Goal: Task Accomplishment & Management: Manage account settings

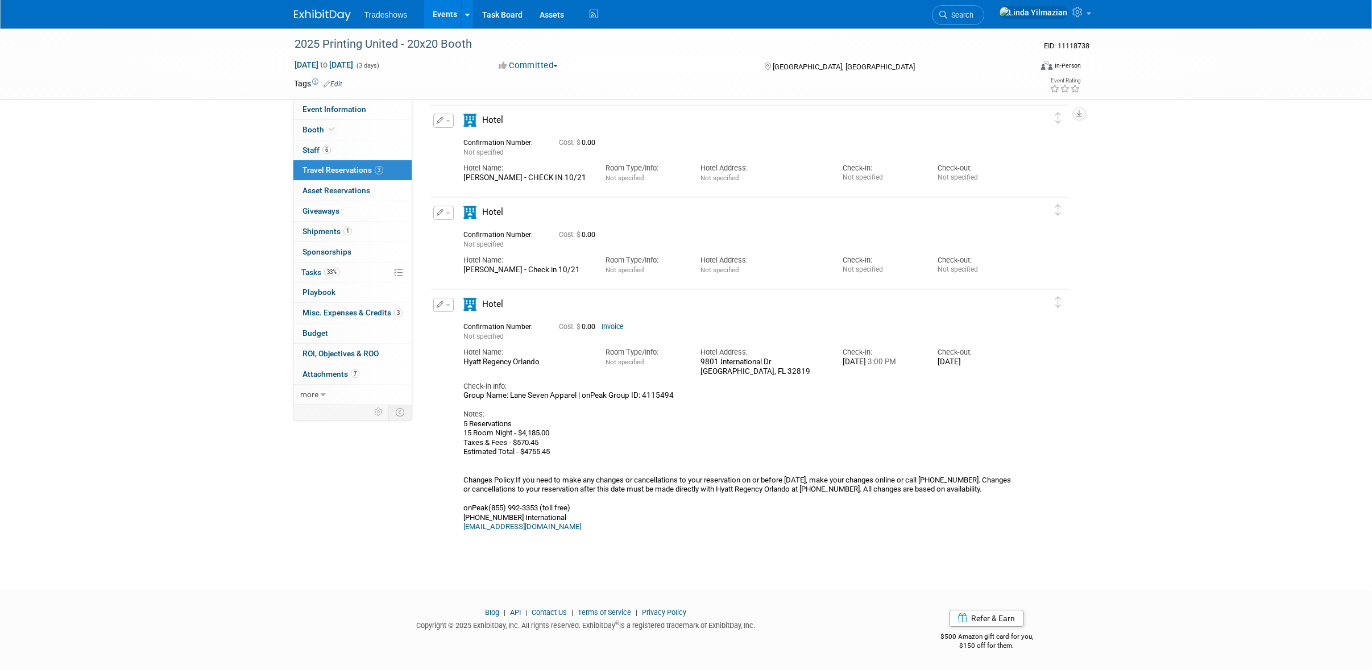
click at [452, 14] on link "Events" at bounding box center [444, 14] width 41 height 28
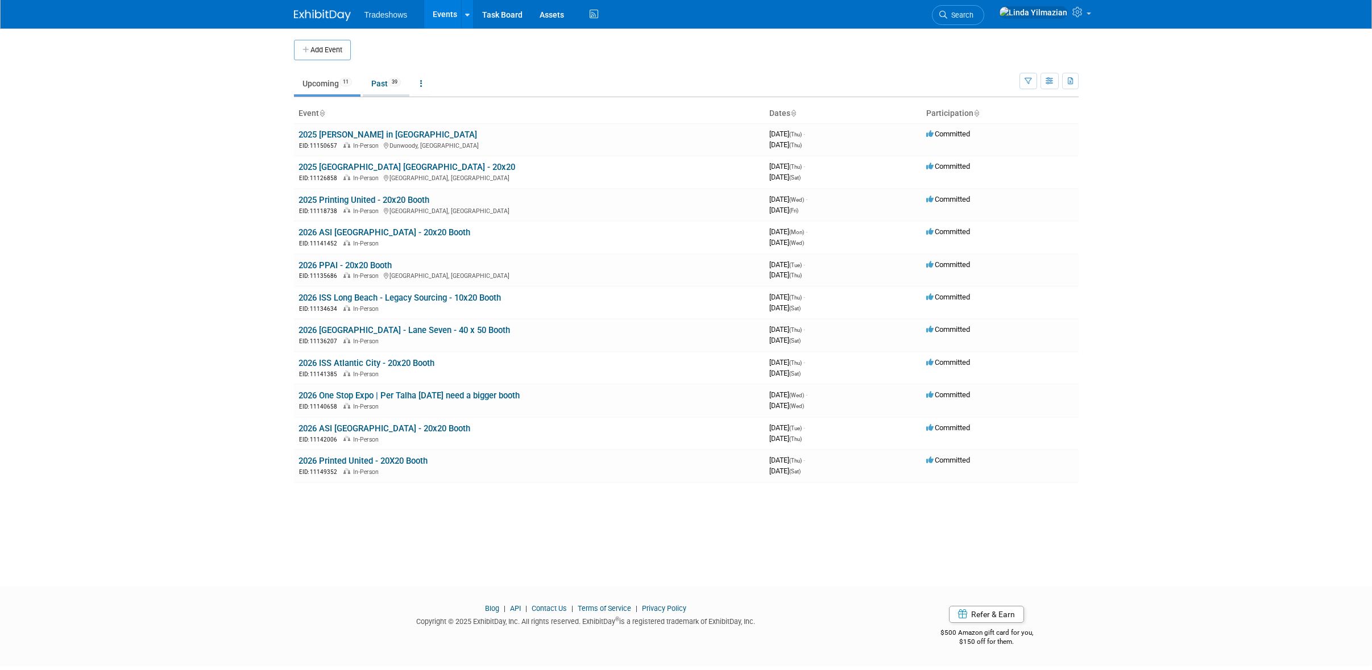
click at [389, 84] on link "Past 39" at bounding box center [386, 84] width 47 height 22
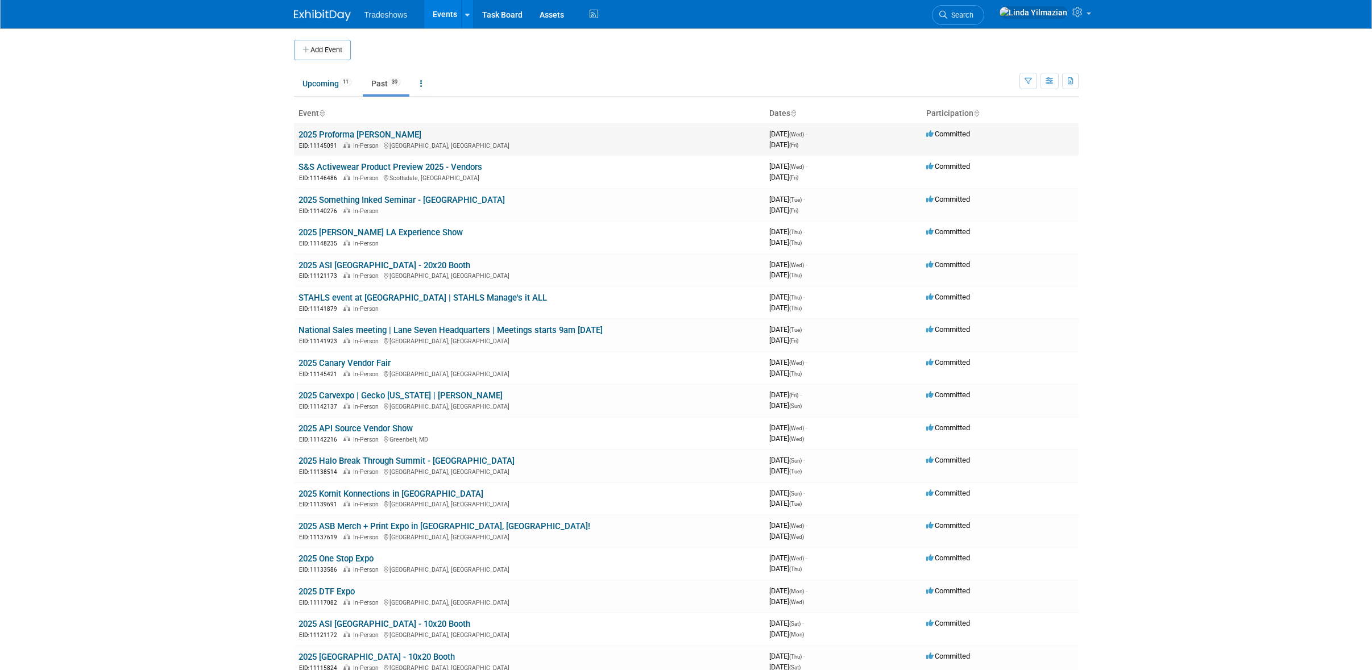
click at [356, 132] on link "2025 Proforma Albrecht NSM" at bounding box center [359, 135] width 123 height 10
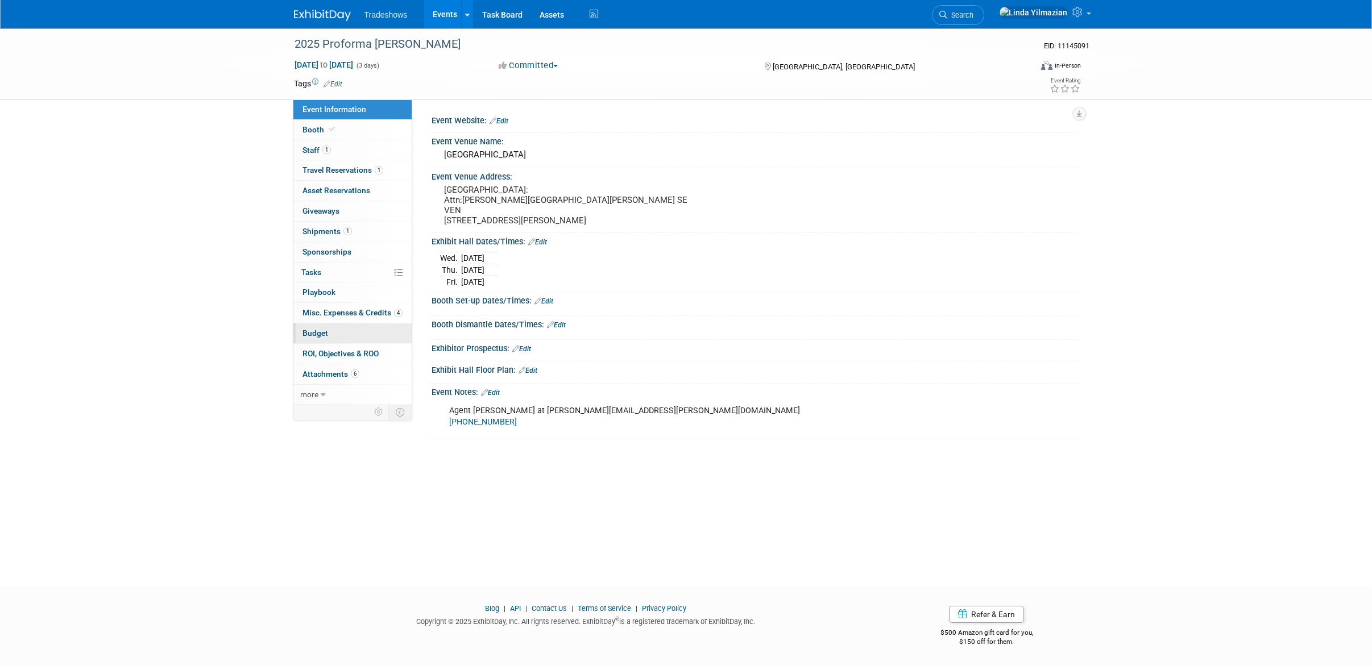
click at [326, 333] on span "Budget" at bounding box center [315, 333] width 26 height 9
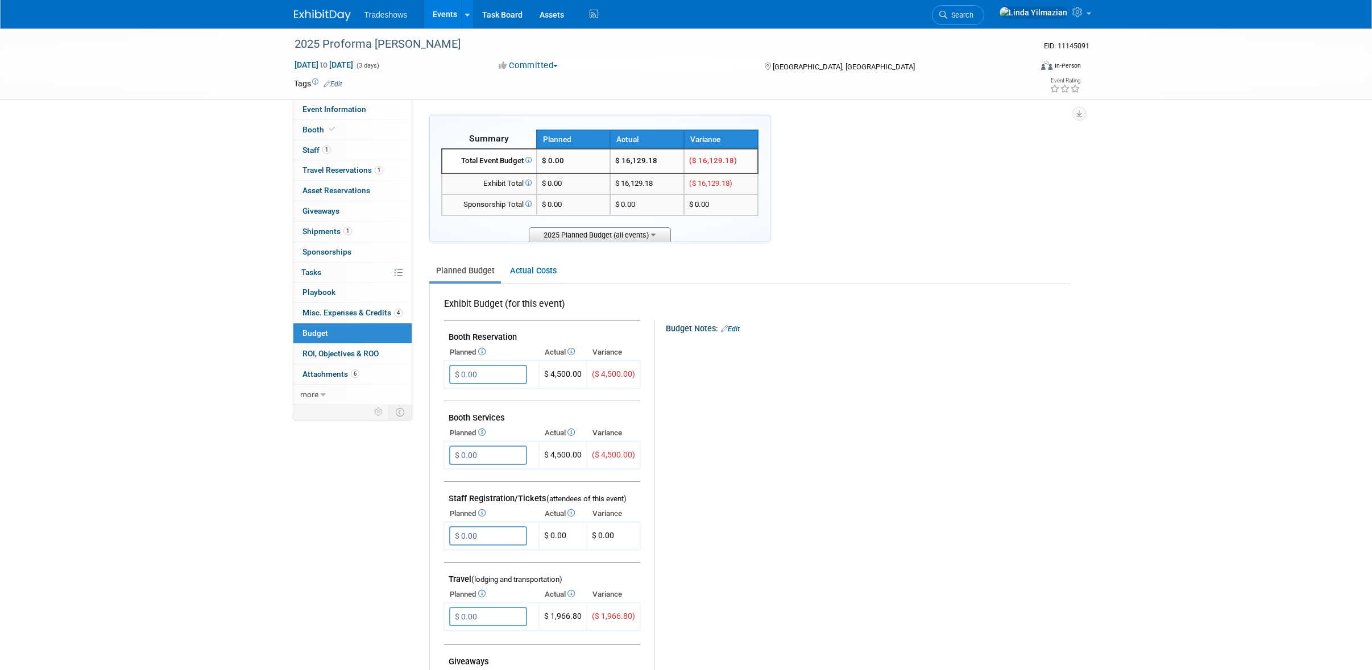
click at [655, 230] on icon at bounding box center [653, 233] width 5 height 7
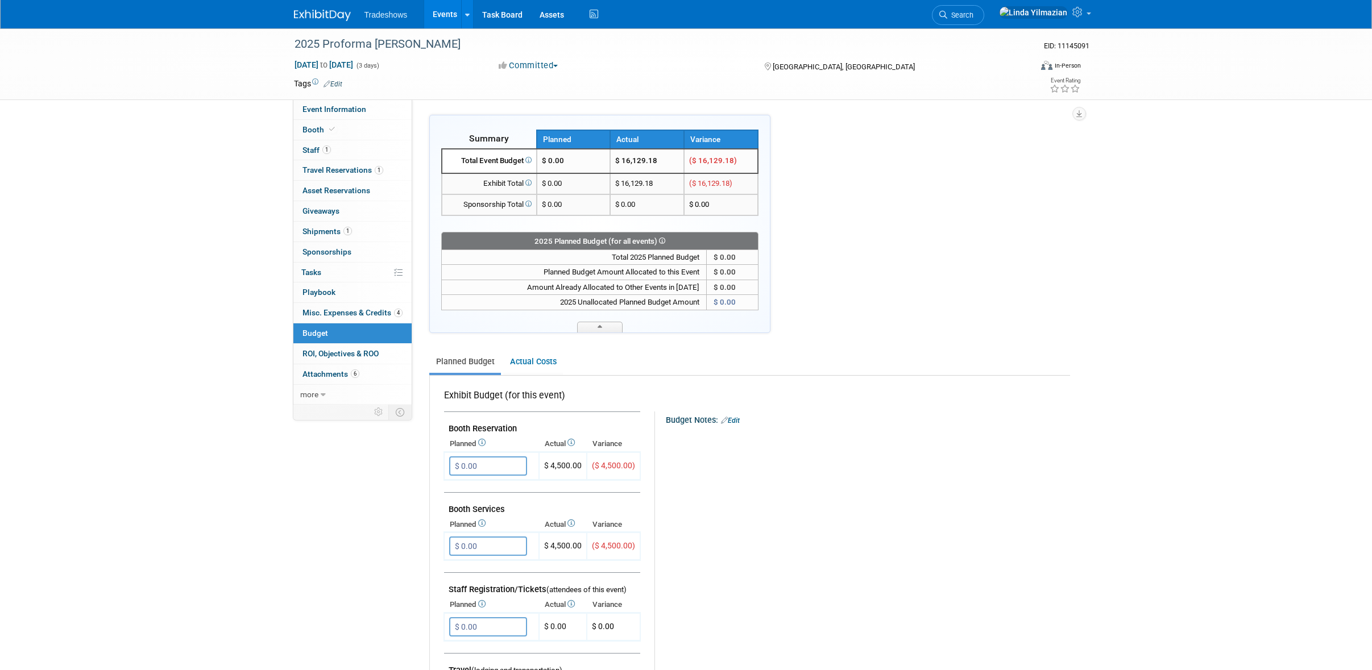
click at [656, 232] on div "2025 Planned Budget (for all events)" at bounding box center [599, 240] width 317 height 17
click at [529, 363] on link "Actual Costs" at bounding box center [533, 361] width 60 height 21
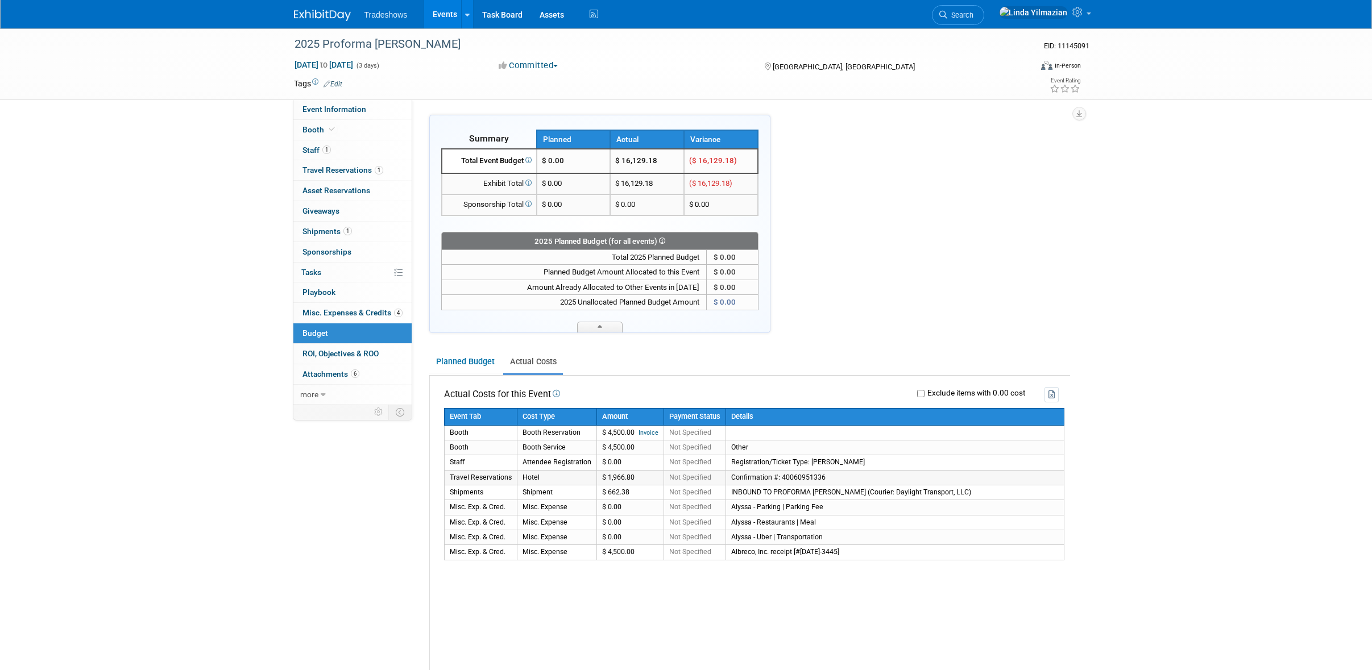
scroll to position [2, 0]
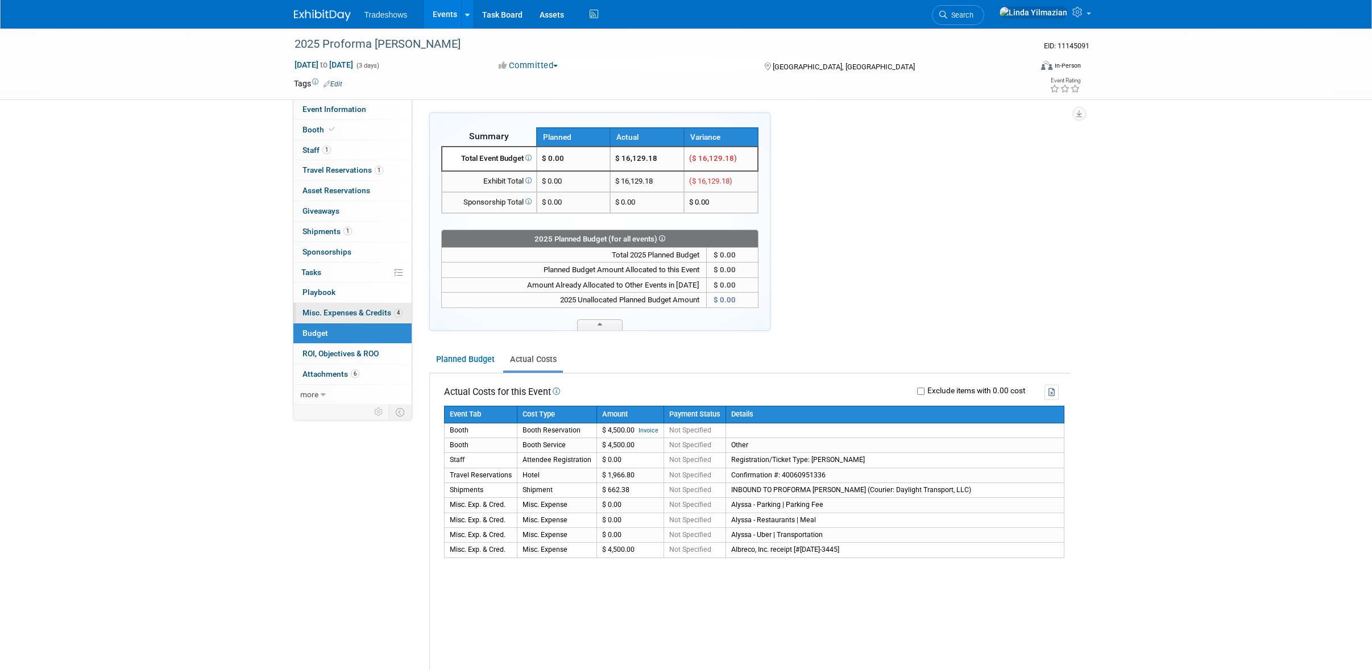
click at [344, 313] on span "Misc. Expenses & Credits 4" at bounding box center [352, 312] width 100 height 9
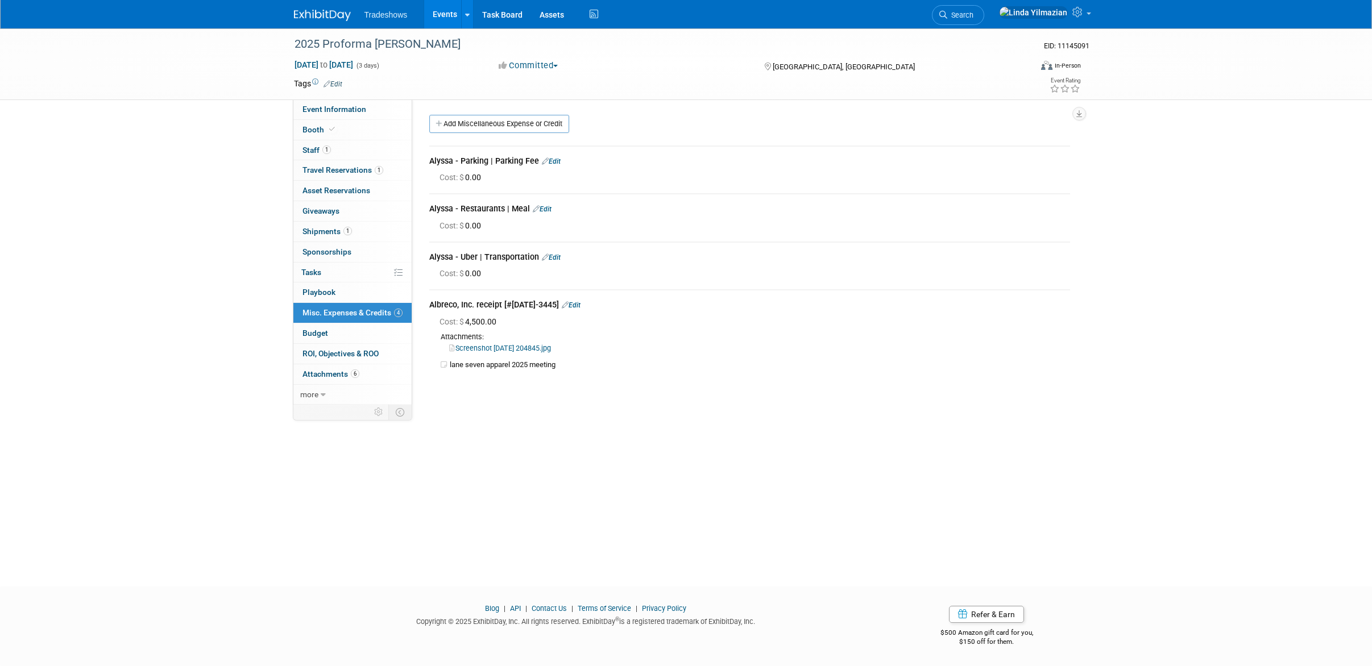
click at [444, 12] on link "Events" at bounding box center [444, 14] width 41 height 28
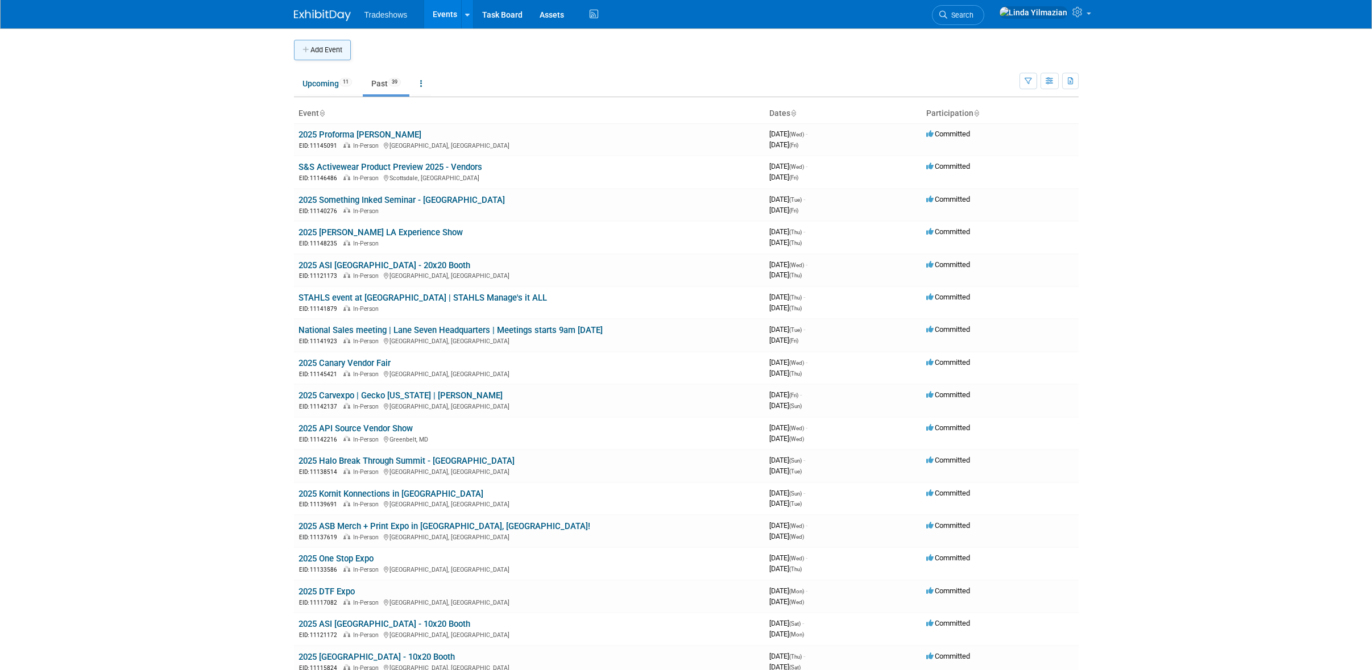
click at [336, 53] on button "Add Event" at bounding box center [322, 50] width 57 height 20
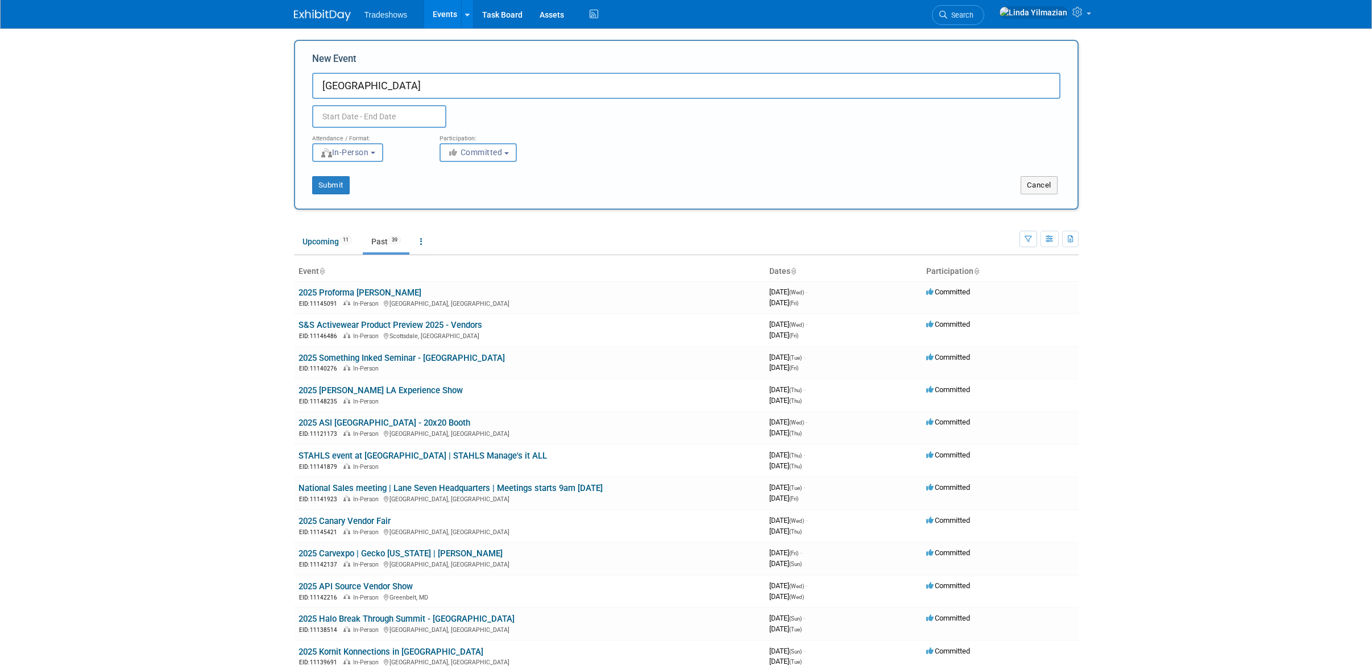
type input "[GEOGRAPHIC_DATA]"
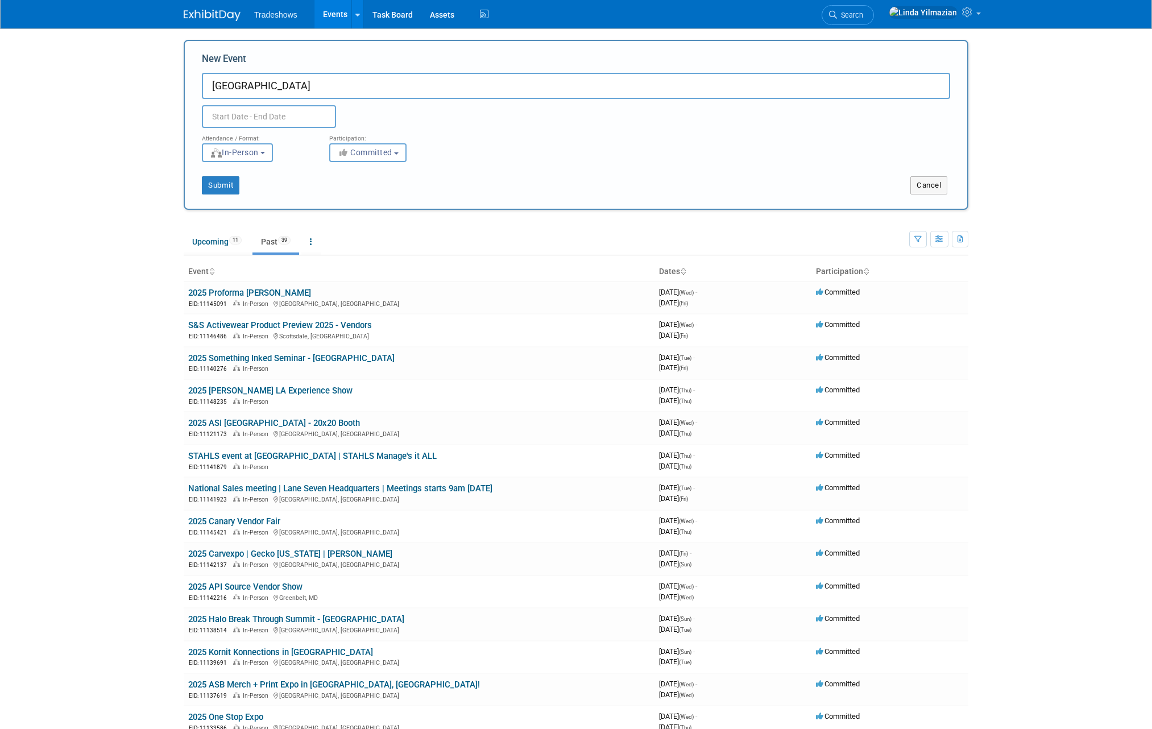
click at [275, 288] on link "2025 Proforma [PERSON_NAME]" at bounding box center [249, 293] width 123 height 10
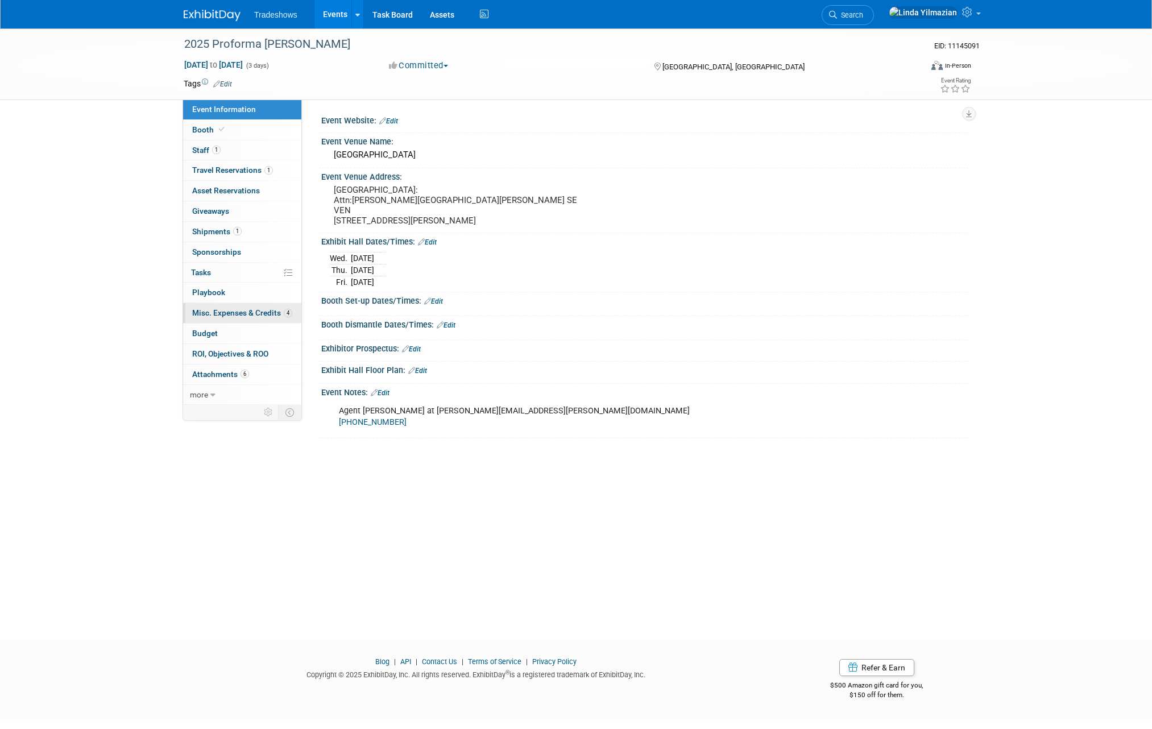
click at [219, 313] on span "Misc. Expenses & Credits 4" at bounding box center [242, 312] width 100 height 9
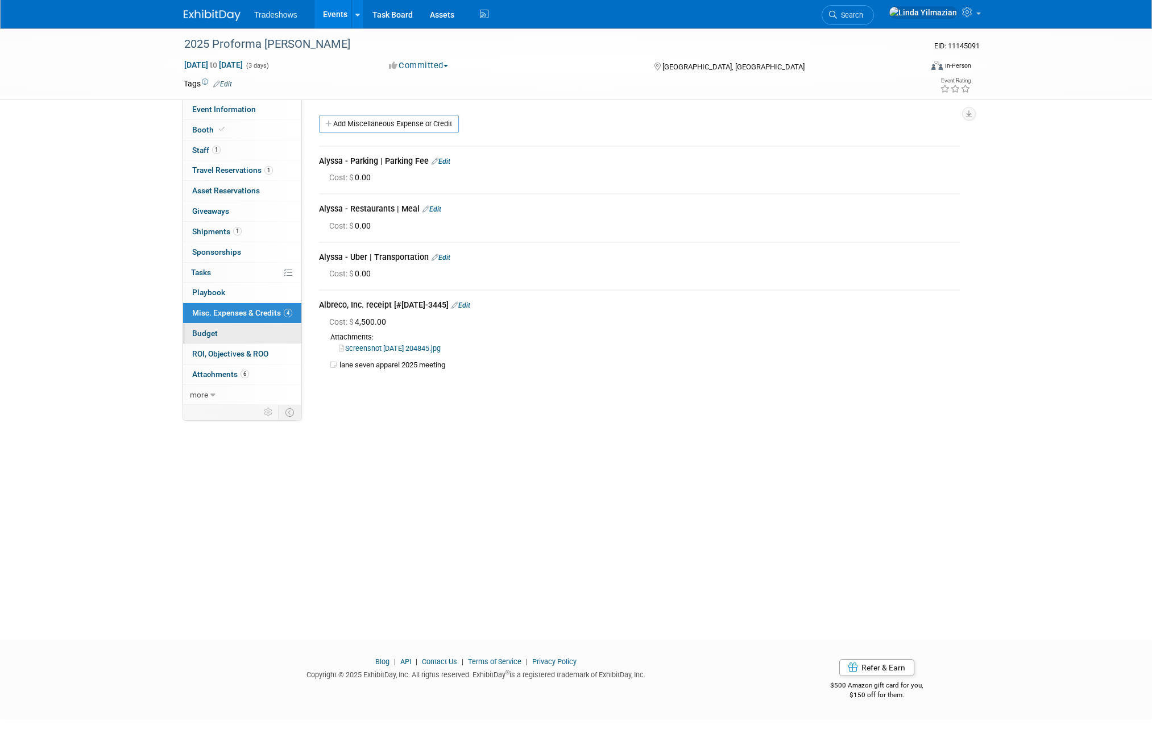
click at [208, 331] on span "Budget" at bounding box center [205, 333] width 26 height 9
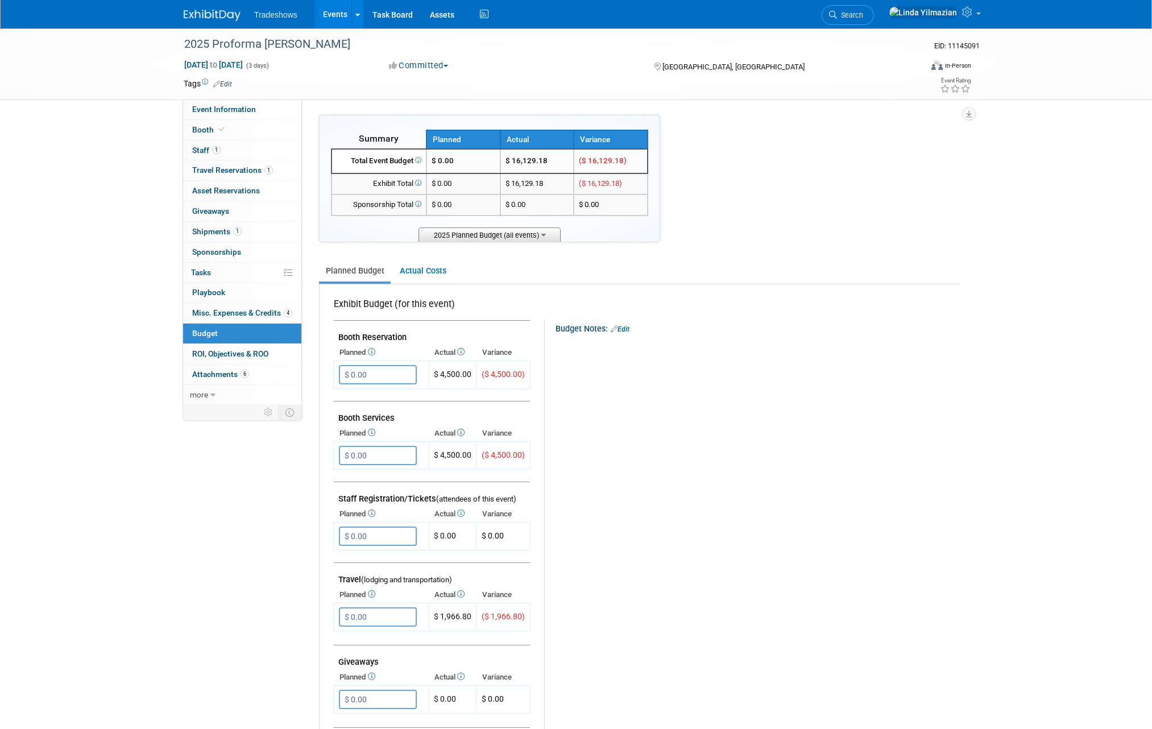
click at [472, 235] on span "2025 Planned Budget (all events)" at bounding box center [489, 234] width 142 height 14
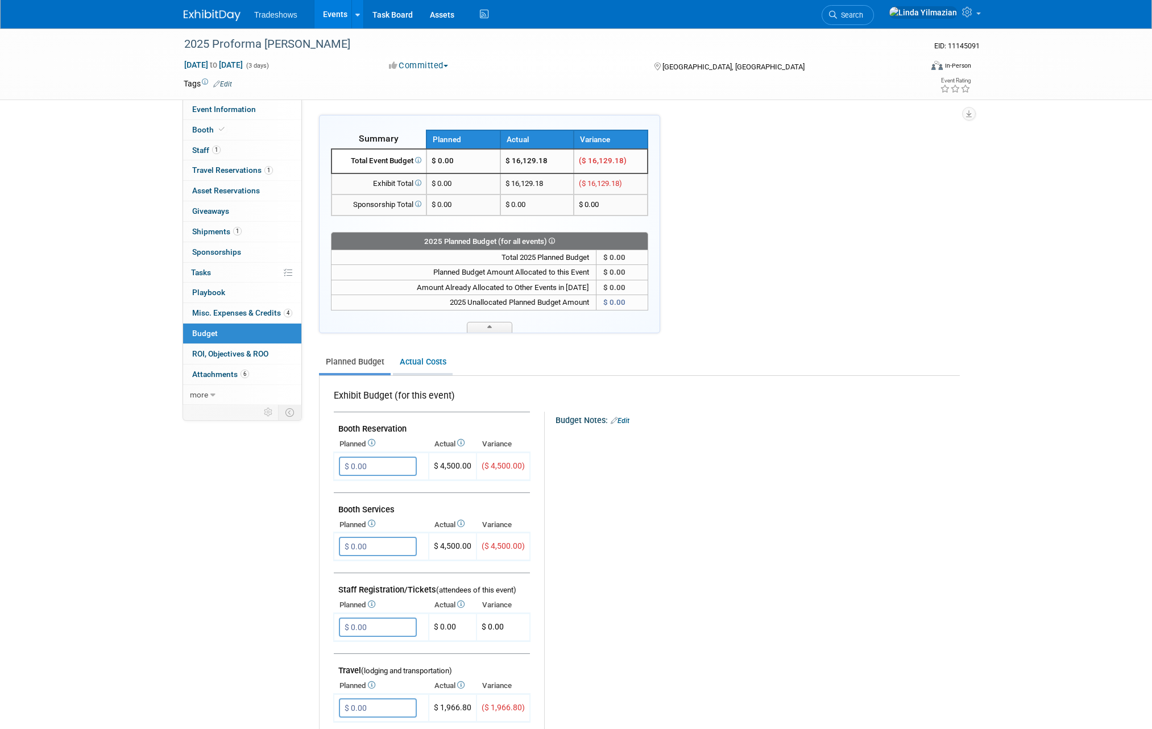
click at [417, 362] on link "Actual Costs" at bounding box center [423, 361] width 60 height 21
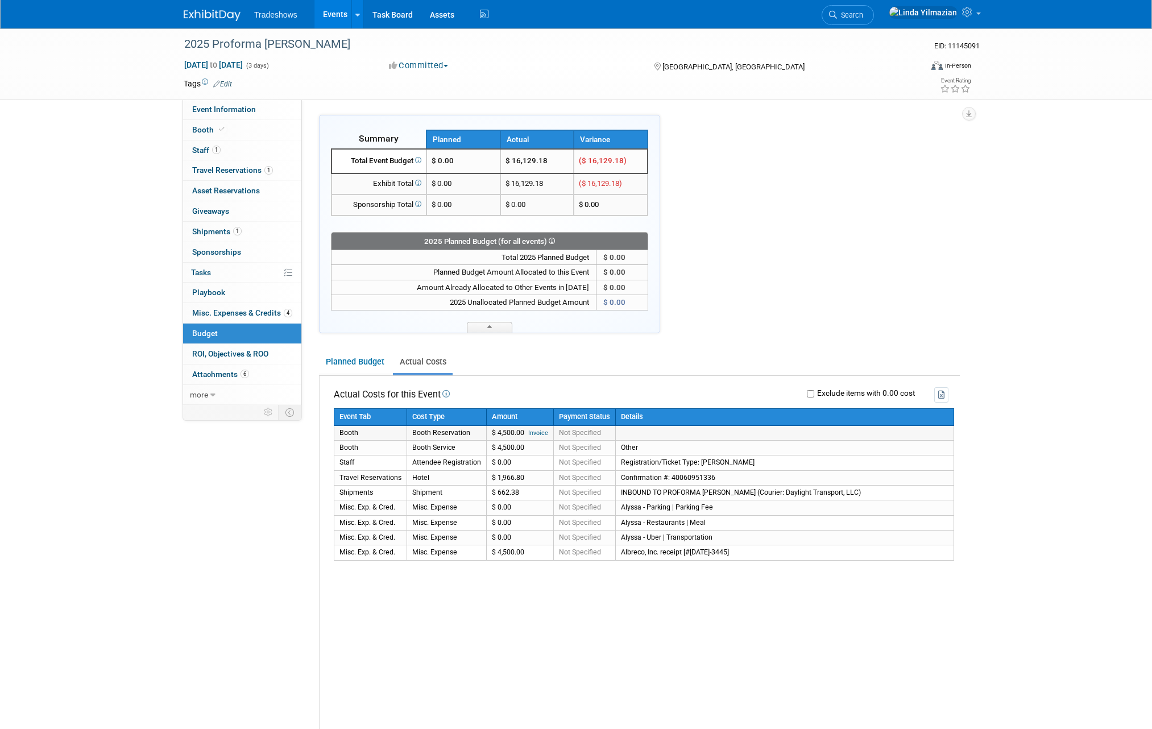
drag, startPoint x: 523, startPoint y: 554, endPoint x: 489, endPoint y: 434, distance: 124.1
click at [490, 434] on tbody "Event Tab Cost Type Amount Payment Status Details Booth Booth Reservation $ 4,5…" at bounding box center [644, 485] width 620 height 152
click at [694, 339] on div "Planned Budget Actual Costs" at bounding box center [639, 357] width 641 height 36
click at [219, 311] on span "Misc. Expenses & Credits 4" at bounding box center [242, 312] width 100 height 9
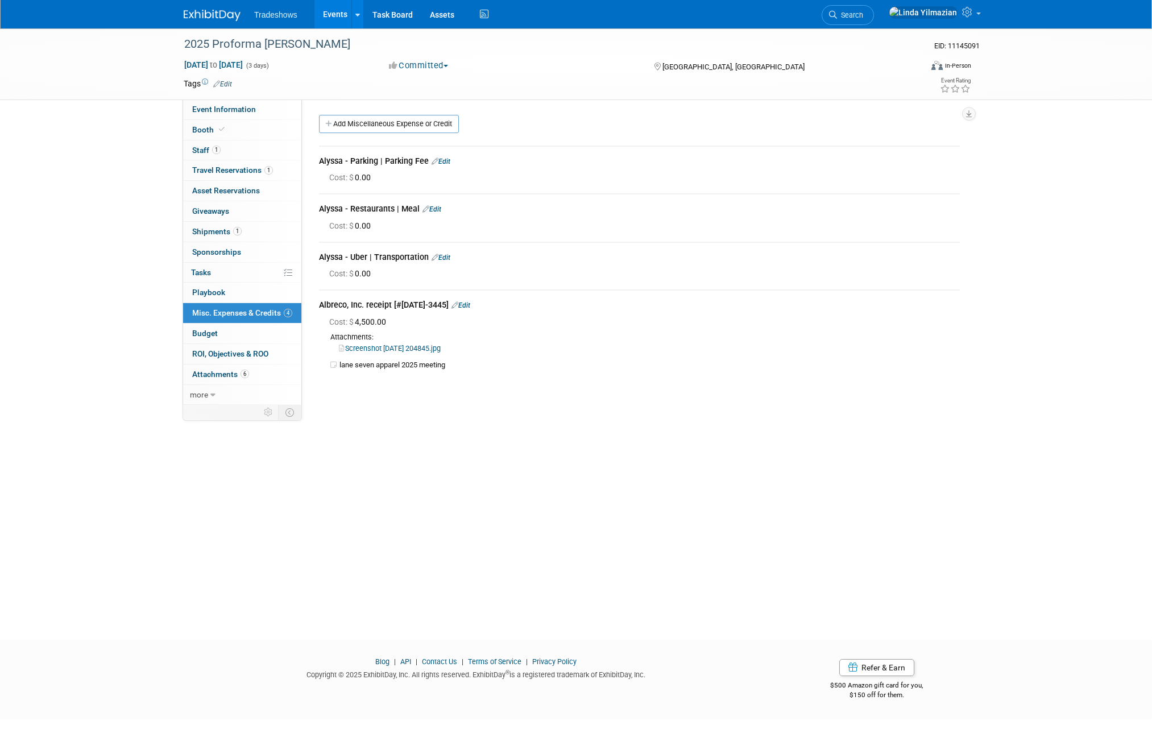
click at [383, 348] on link "Screenshot 2025-08-19 204845.jpg" at bounding box center [390, 348] width 102 height 9
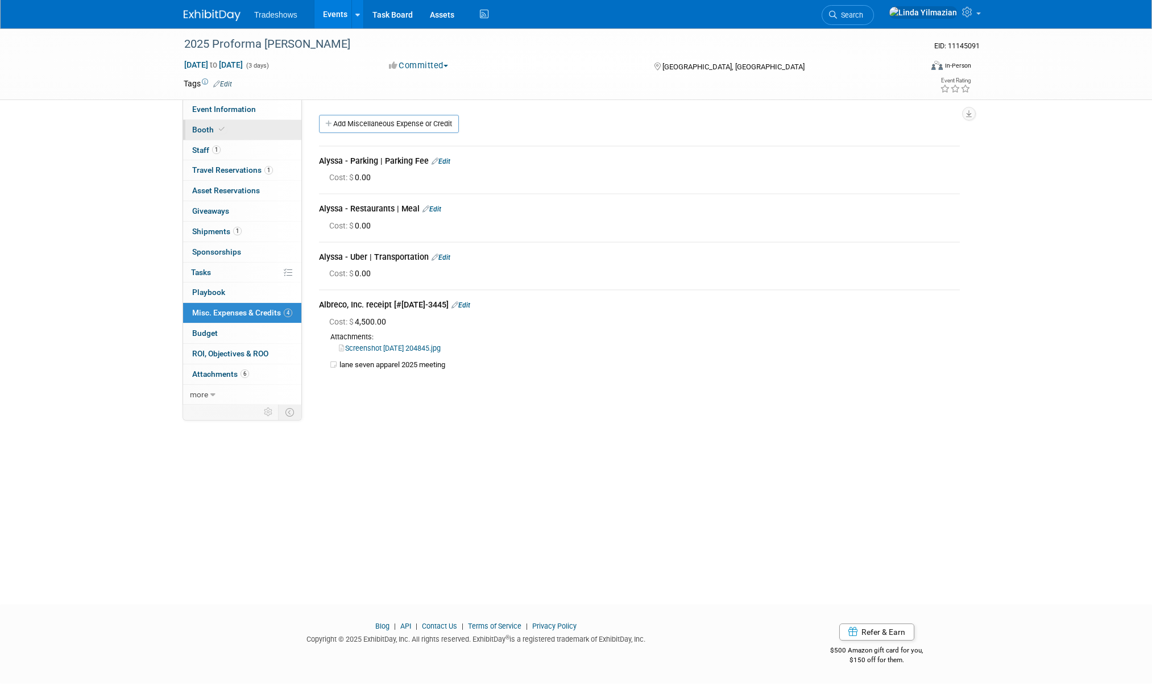
click at [204, 131] on span "Booth" at bounding box center [209, 129] width 35 height 9
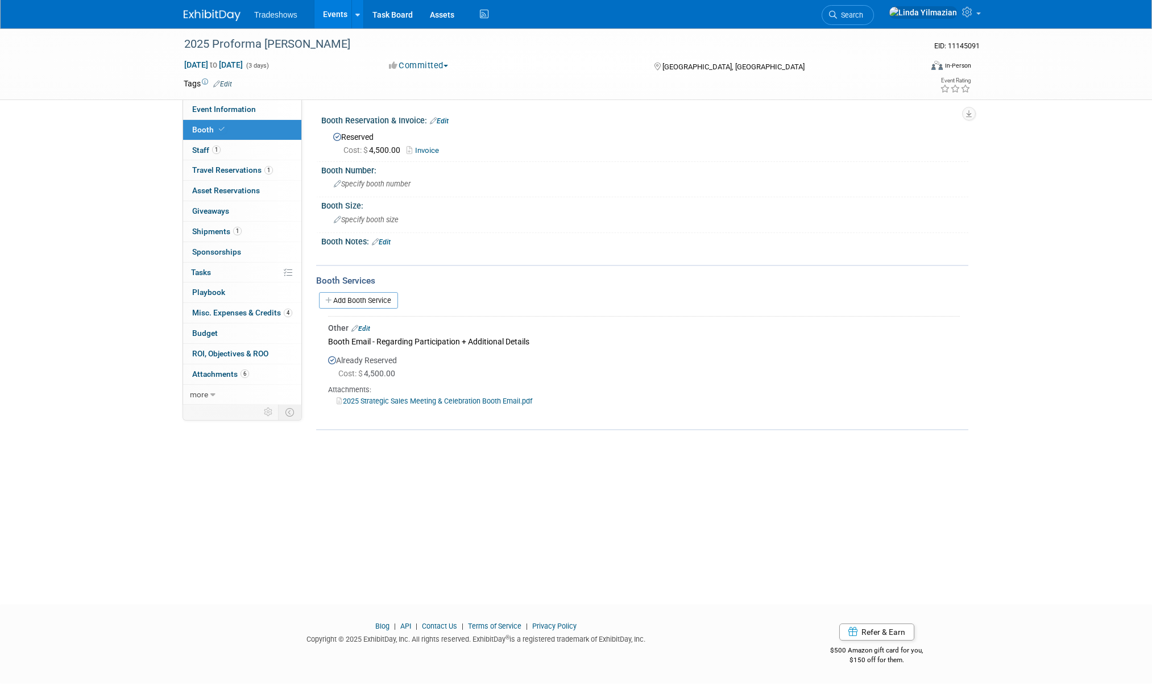
click at [368, 332] on link "Edit" at bounding box center [360, 329] width 19 height 8
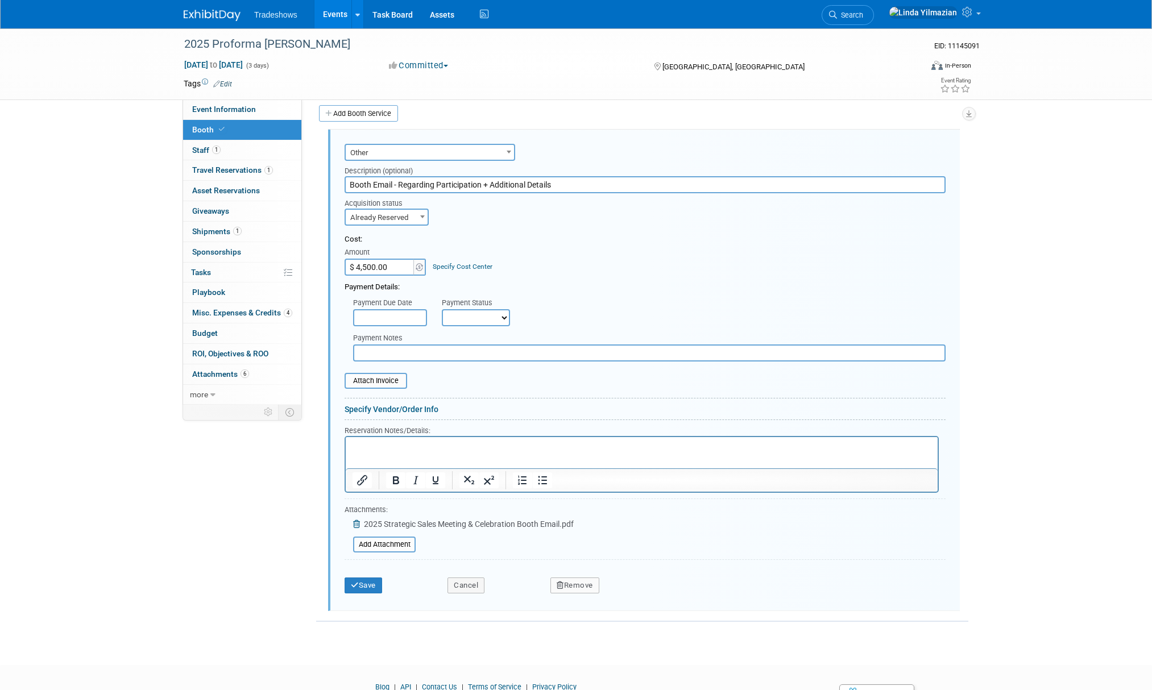
drag, startPoint x: 404, startPoint y: 271, endPoint x: 332, endPoint y: 273, distance: 71.7
click at [332, 273] on div "Audio / Video Carpet / Flooring Catering / Food / Beverage Floral / Decorative …" at bounding box center [643, 370] width 631 height 481
type input "$ 0.00"
click at [634, 274] on div "Cost: Amount $ 0.00 Specify Cost Center Cost Center -- Not Specified --" at bounding box center [644, 254] width 601 height 41
click at [364, 587] on button "Save" at bounding box center [363, 585] width 38 height 16
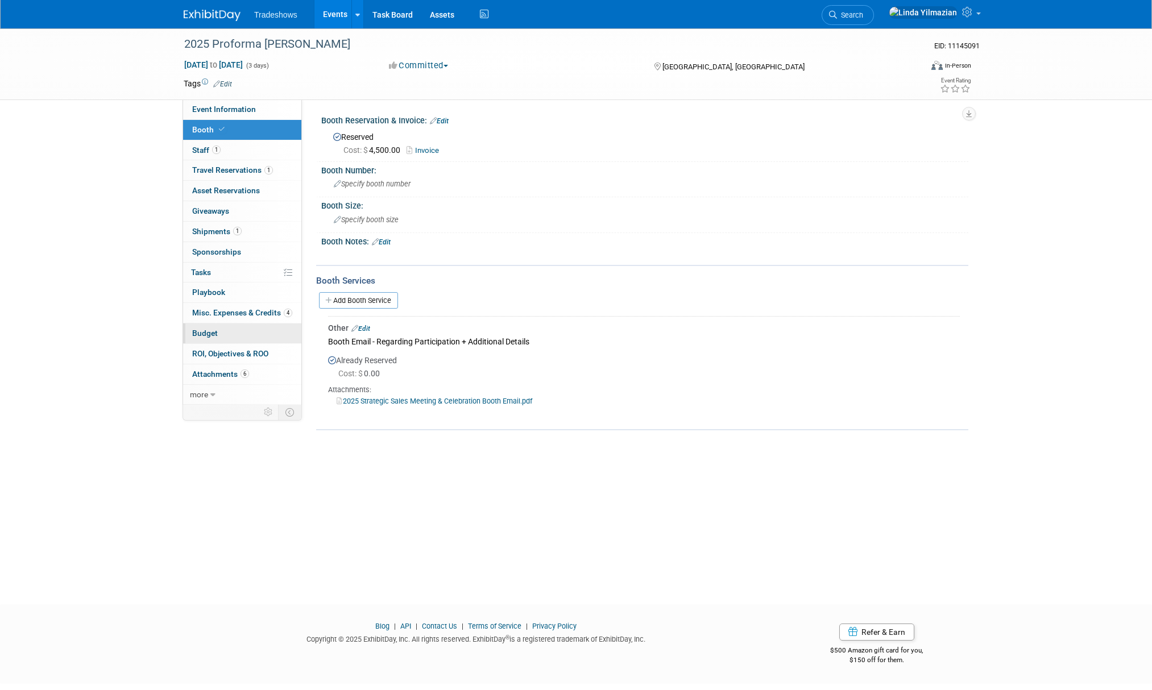
click at [215, 334] on span "Budget" at bounding box center [205, 333] width 26 height 9
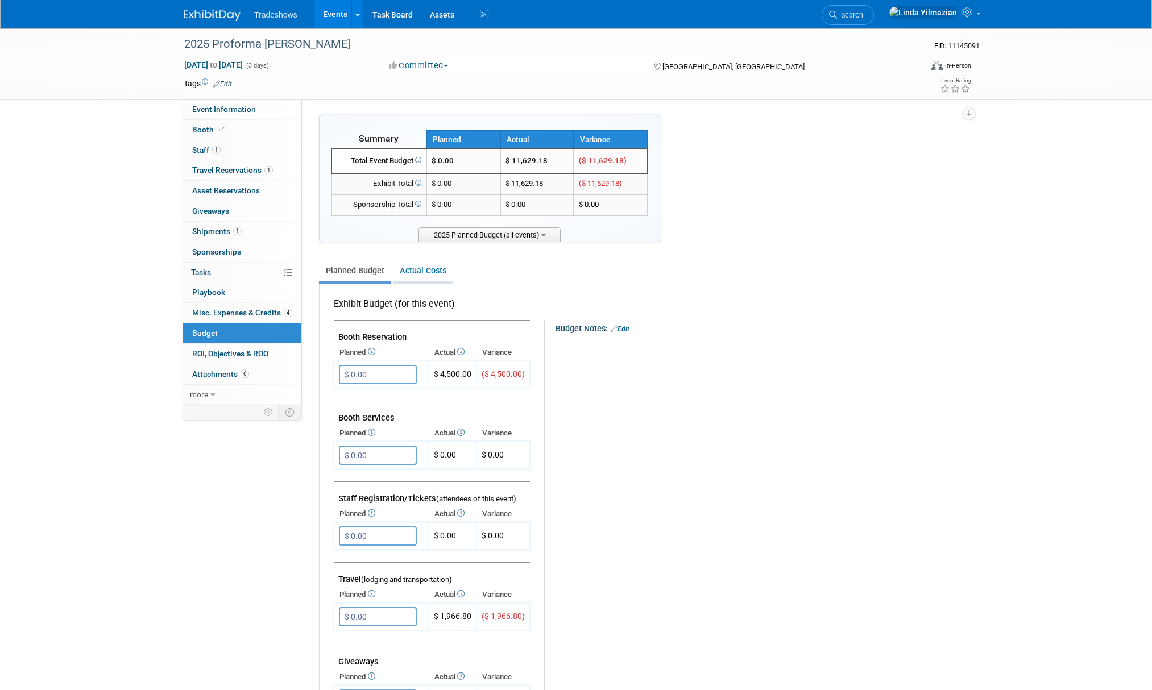
click at [416, 263] on link "Actual Costs" at bounding box center [423, 270] width 60 height 21
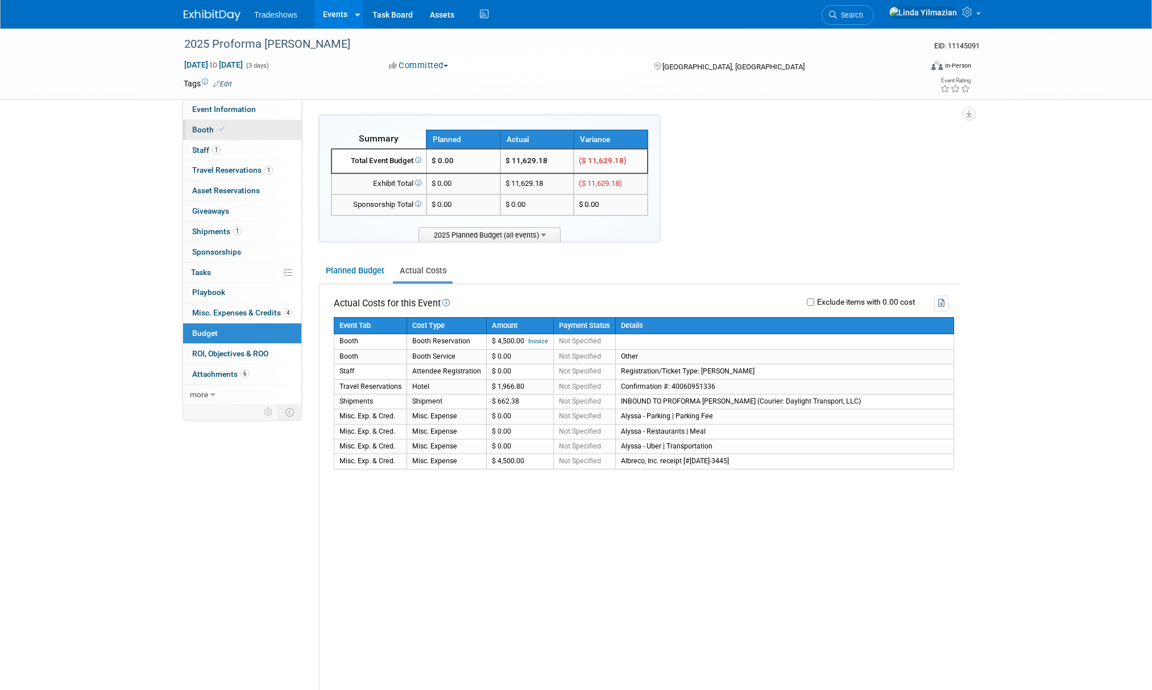
click at [201, 131] on span "Booth" at bounding box center [209, 129] width 35 height 9
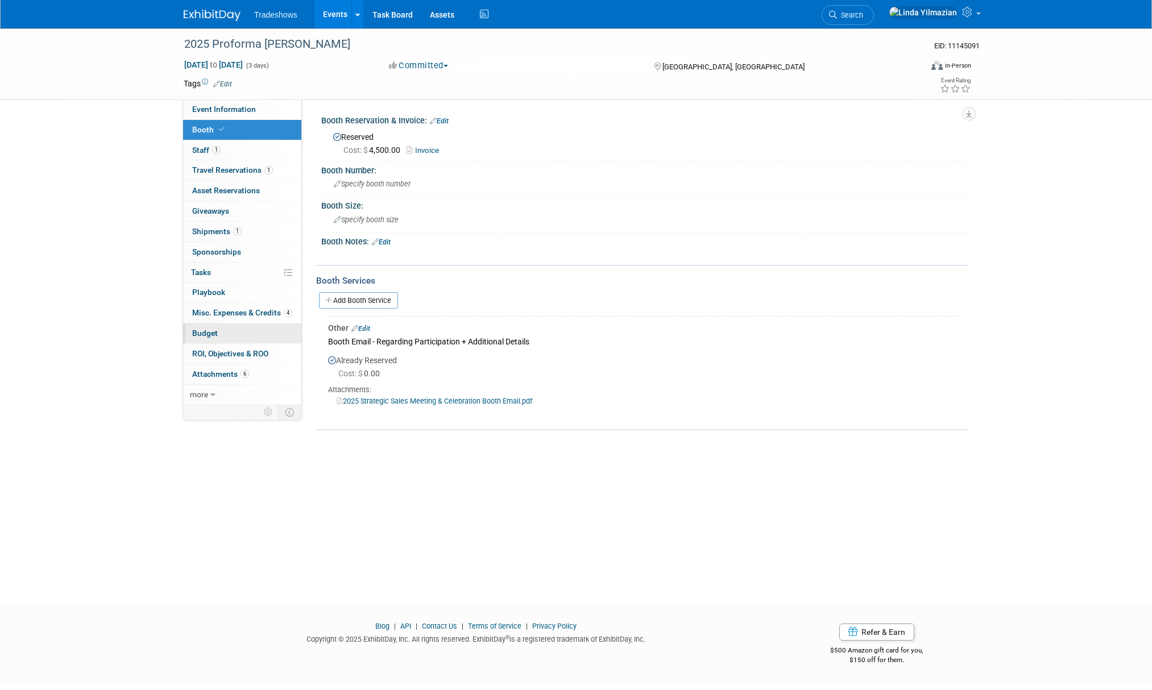
click at [207, 334] on span "Budget" at bounding box center [205, 333] width 26 height 9
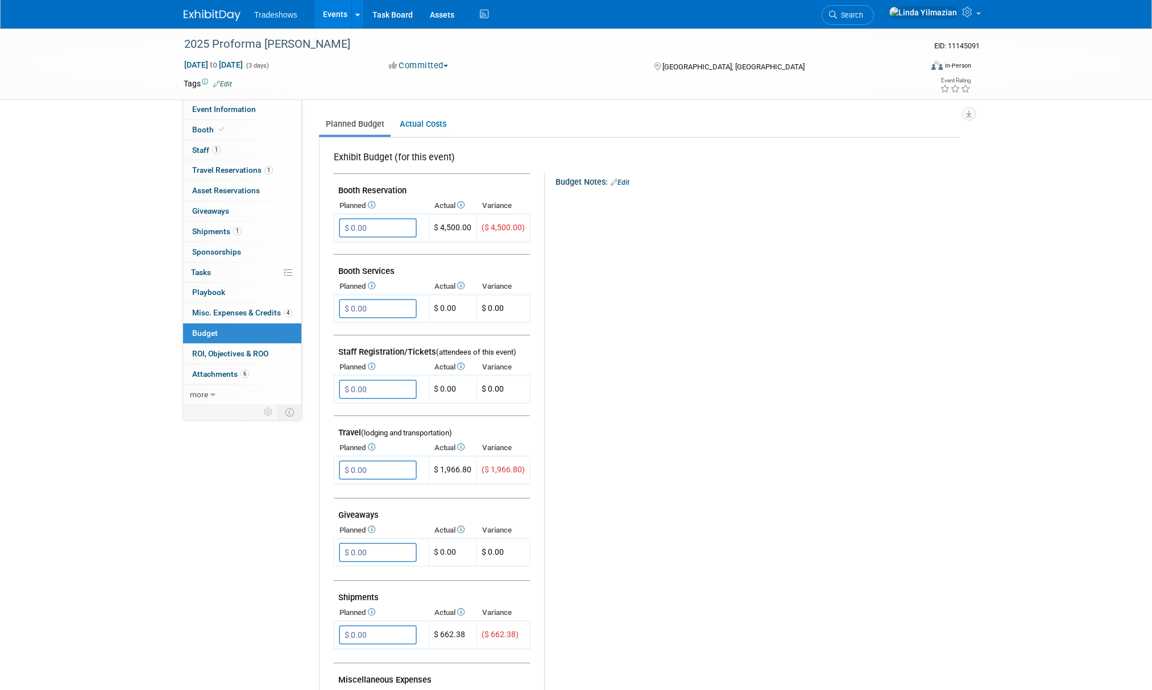
scroll to position [207, 0]
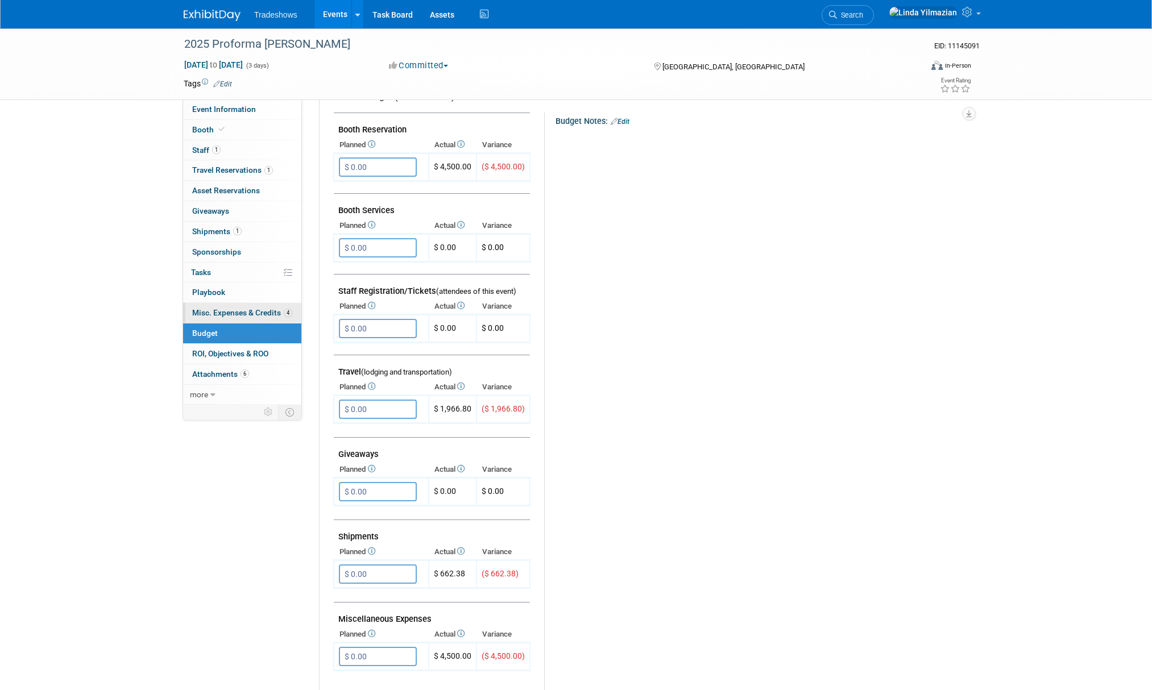
click at [227, 310] on span "Misc. Expenses & Credits 4" at bounding box center [242, 312] width 100 height 9
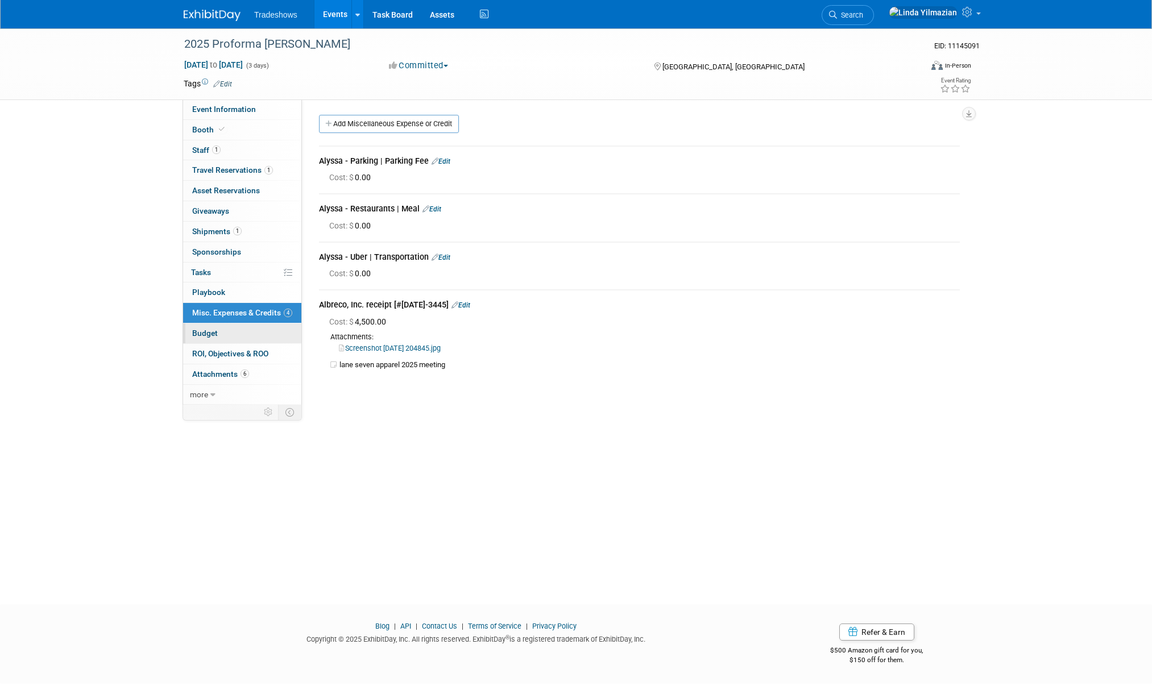
click at [203, 332] on span "Budget" at bounding box center [205, 333] width 26 height 9
click at [203, 333] on span "Budget" at bounding box center [205, 333] width 26 height 9
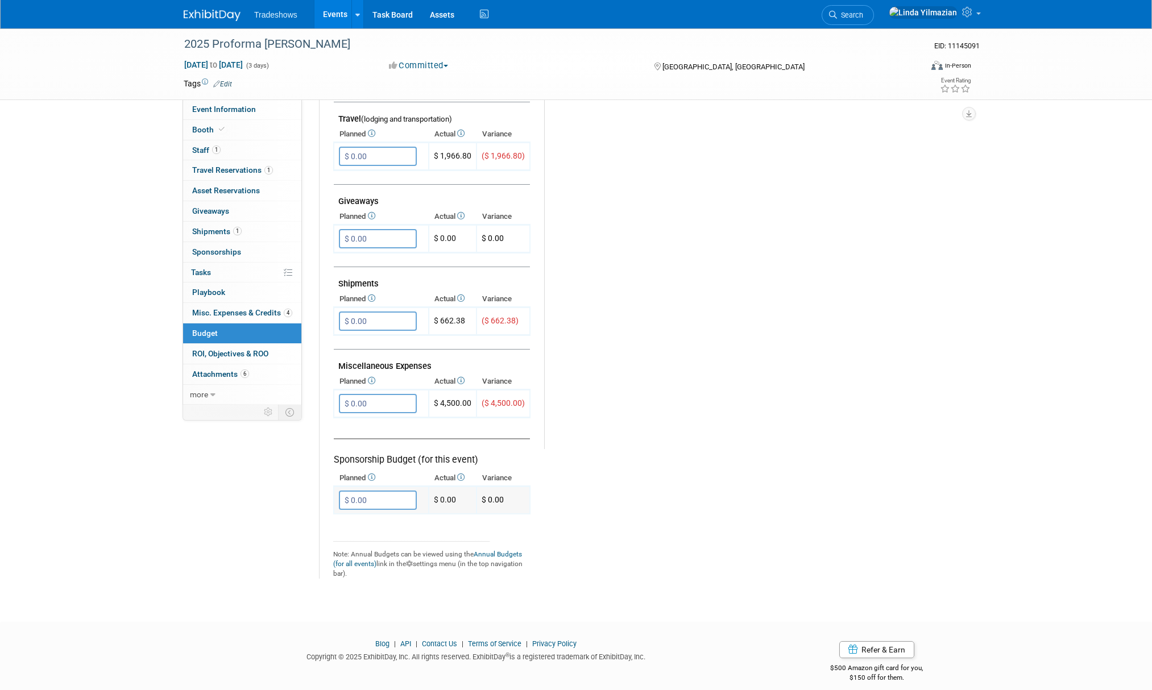
scroll to position [472, 0]
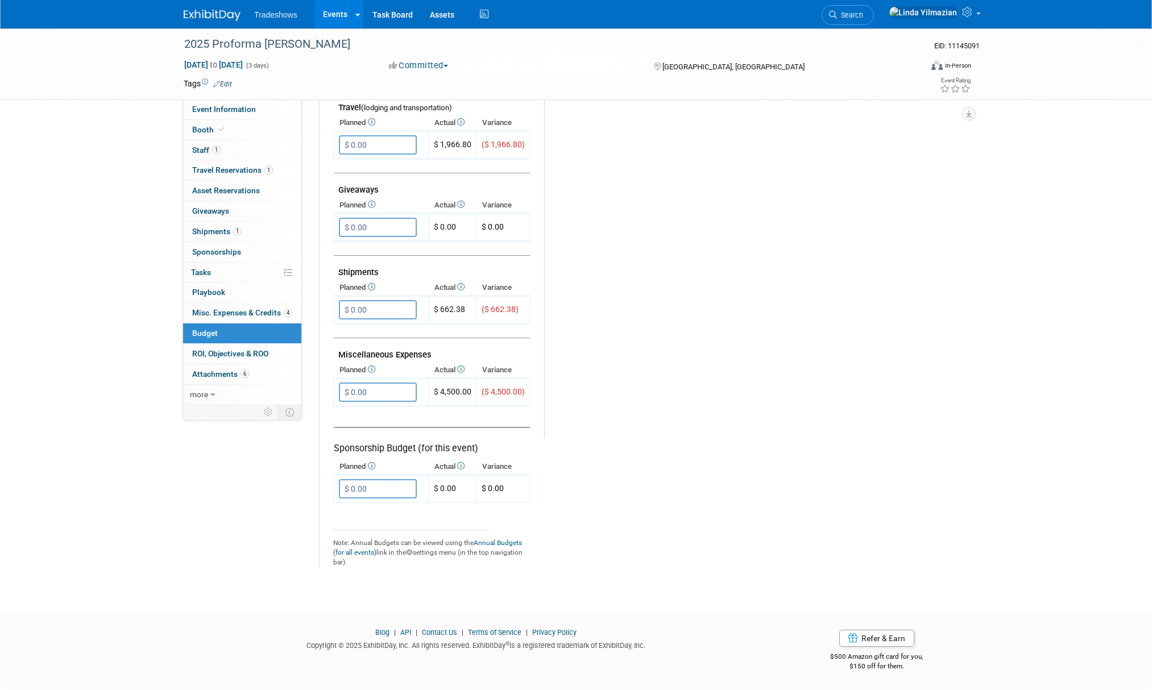
click at [288, 15] on span "Tradeshows" at bounding box center [275, 14] width 43 height 9
click at [331, 13] on link "Events" at bounding box center [334, 14] width 41 height 28
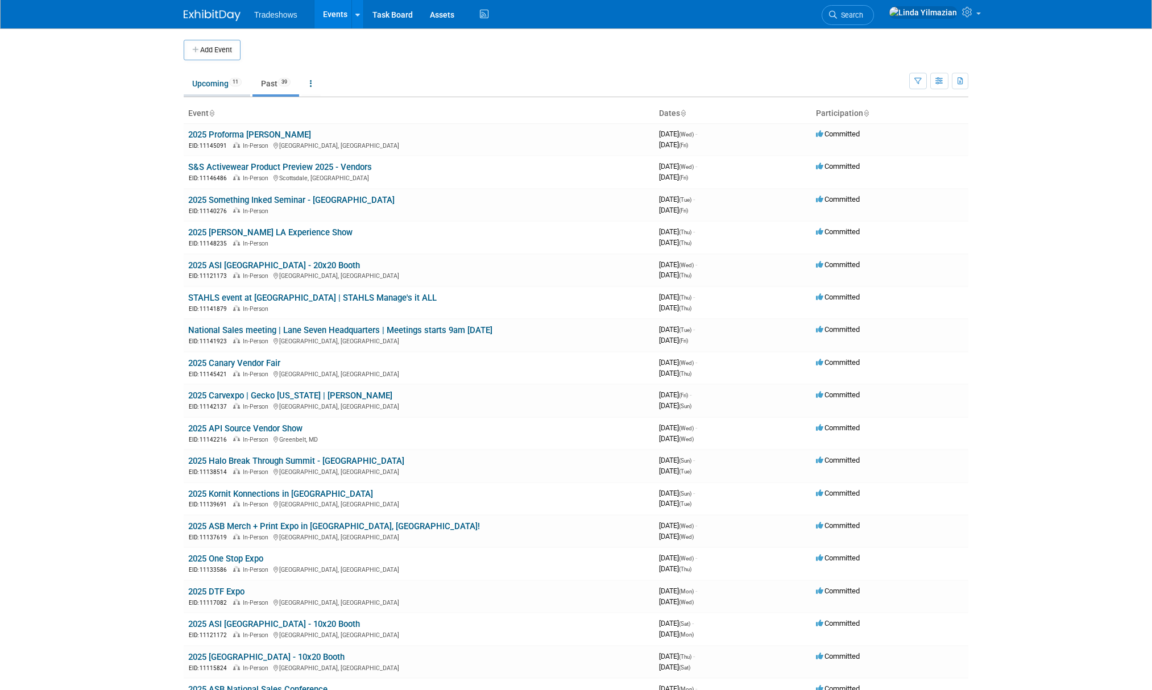
click at [214, 76] on link "Upcoming 11" at bounding box center [217, 84] width 67 height 22
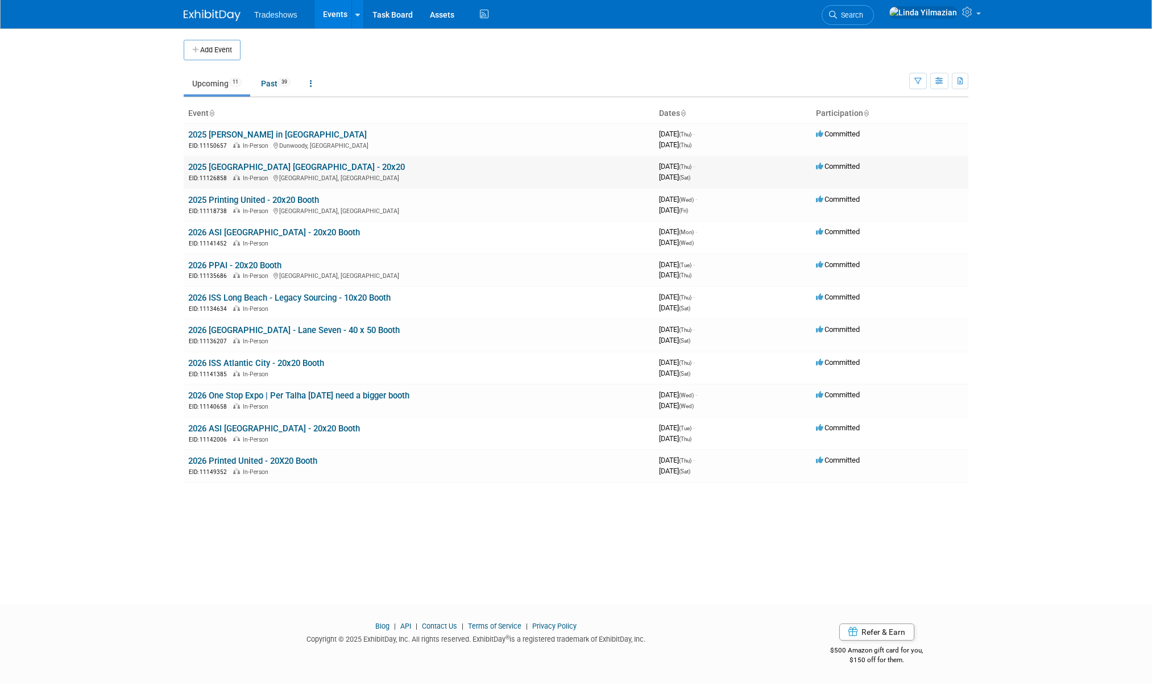
click at [236, 163] on link "2025 [GEOGRAPHIC_DATA] [GEOGRAPHIC_DATA] - 20x20" at bounding box center [296, 167] width 217 height 10
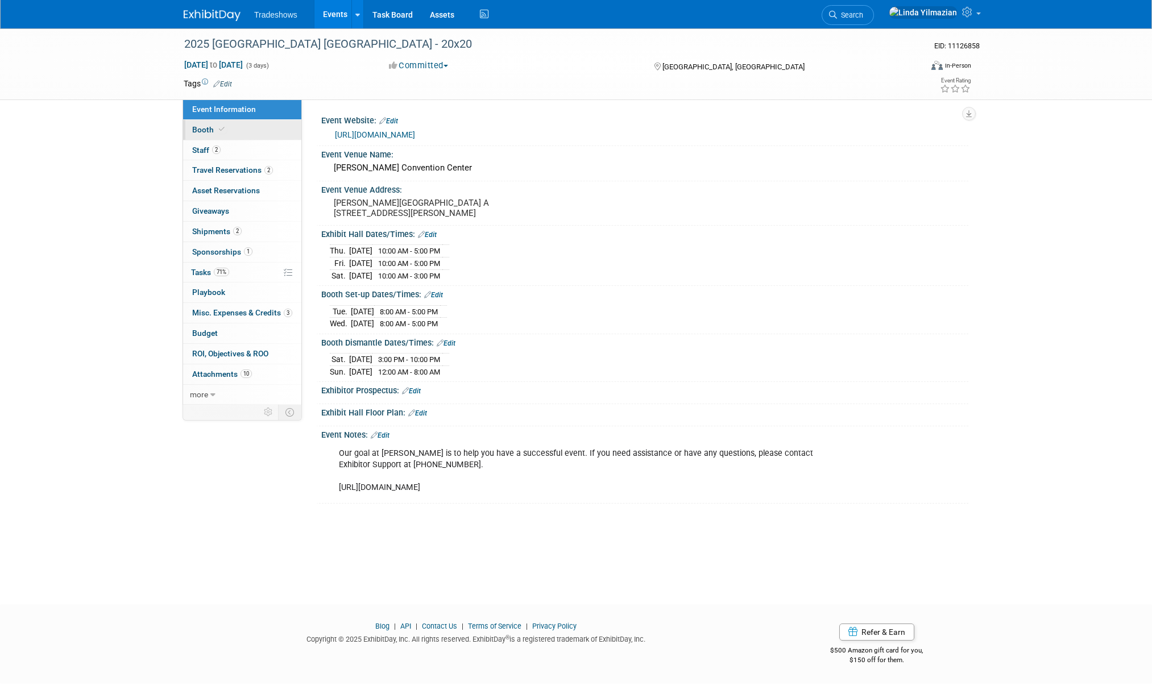
click at [203, 127] on span "Booth" at bounding box center [209, 129] width 35 height 9
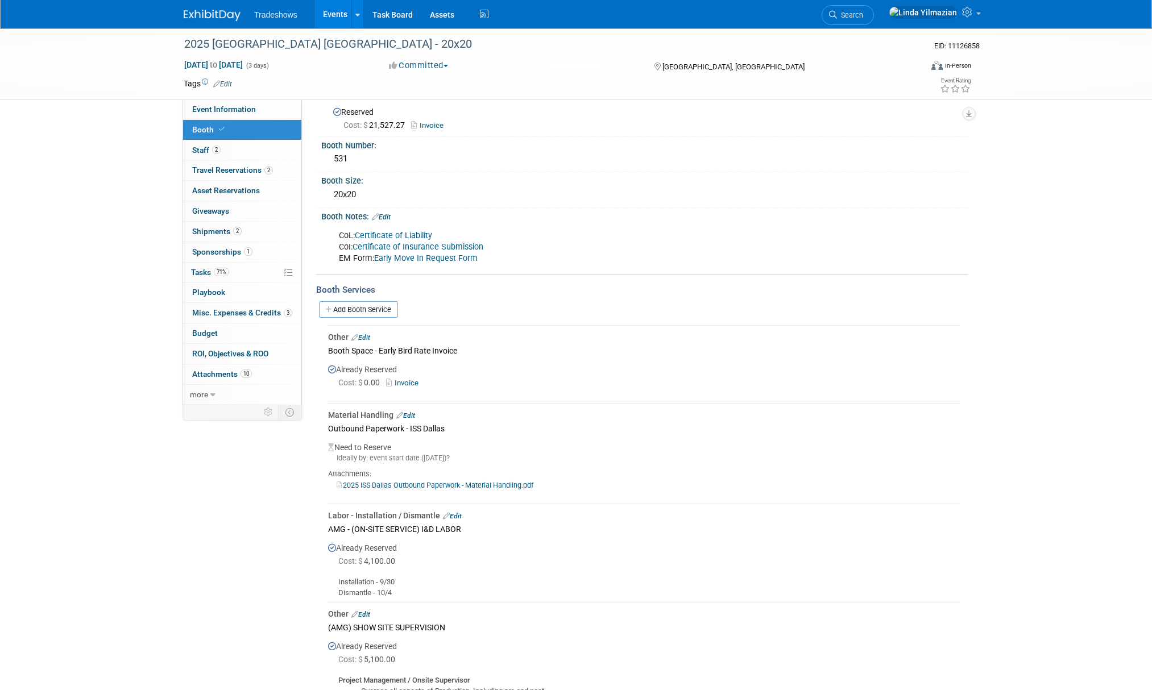
scroll to position [206, 0]
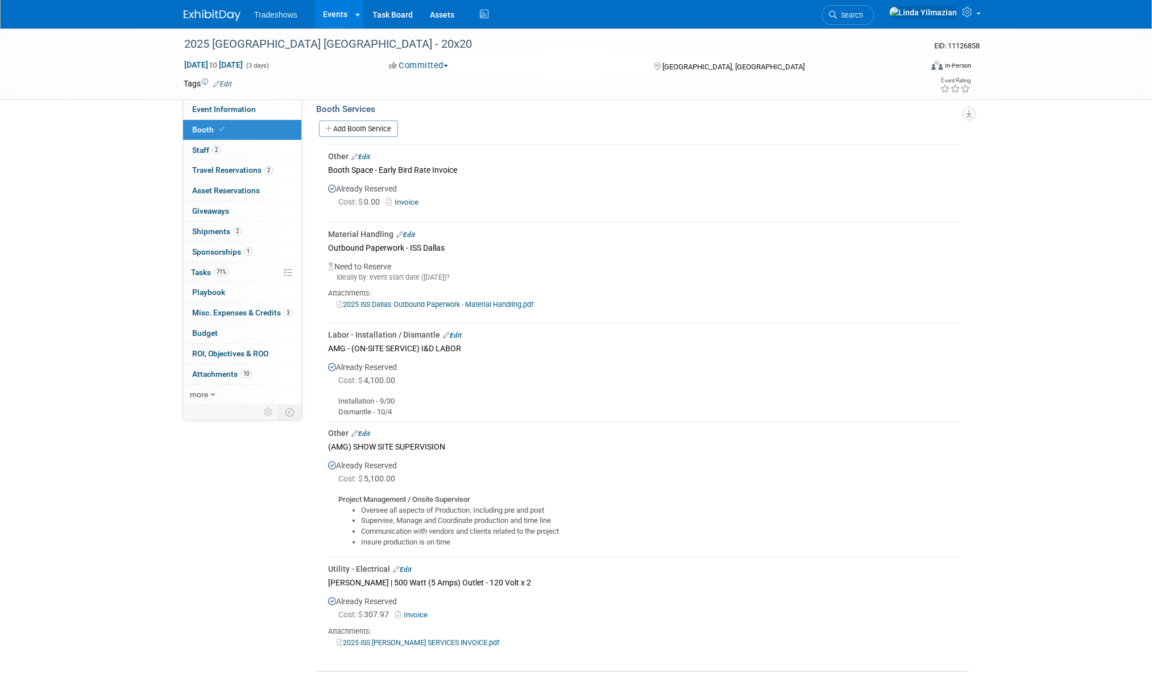
click at [331, 11] on link "Events" at bounding box center [334, 14] width 41 height 28
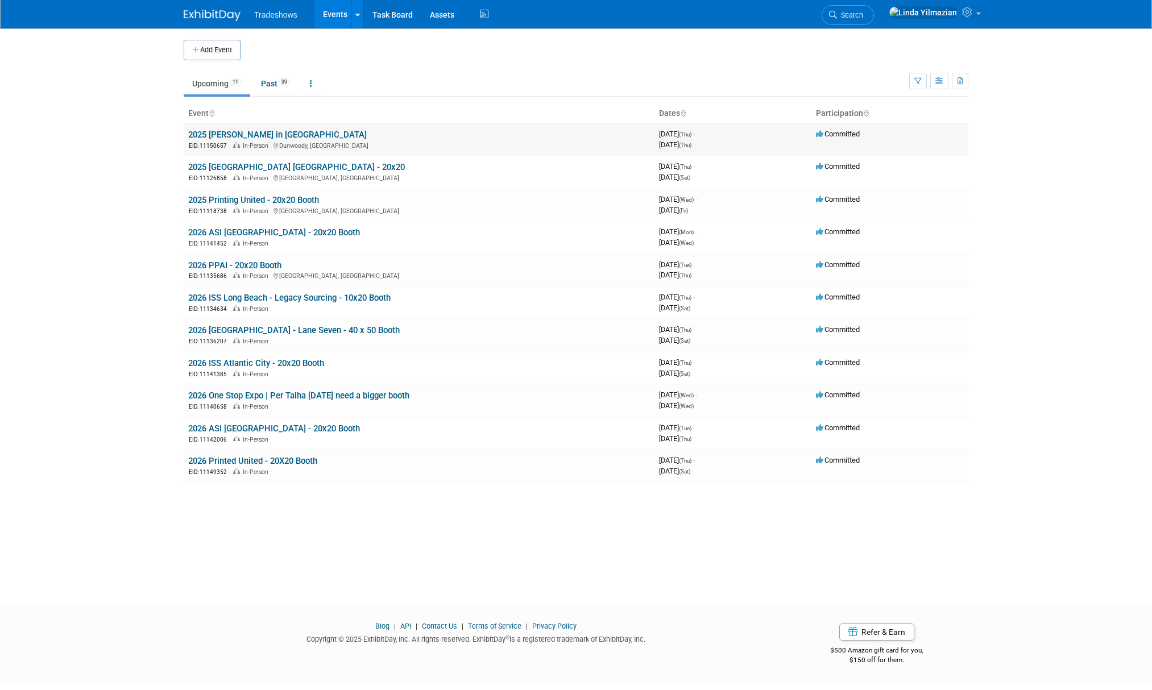
click at [230, 132] on link "2025 [PERSON_NAME] in [GEOGRAPHIC_DATA]" at bounding box center [277, 135] width 178 height 10
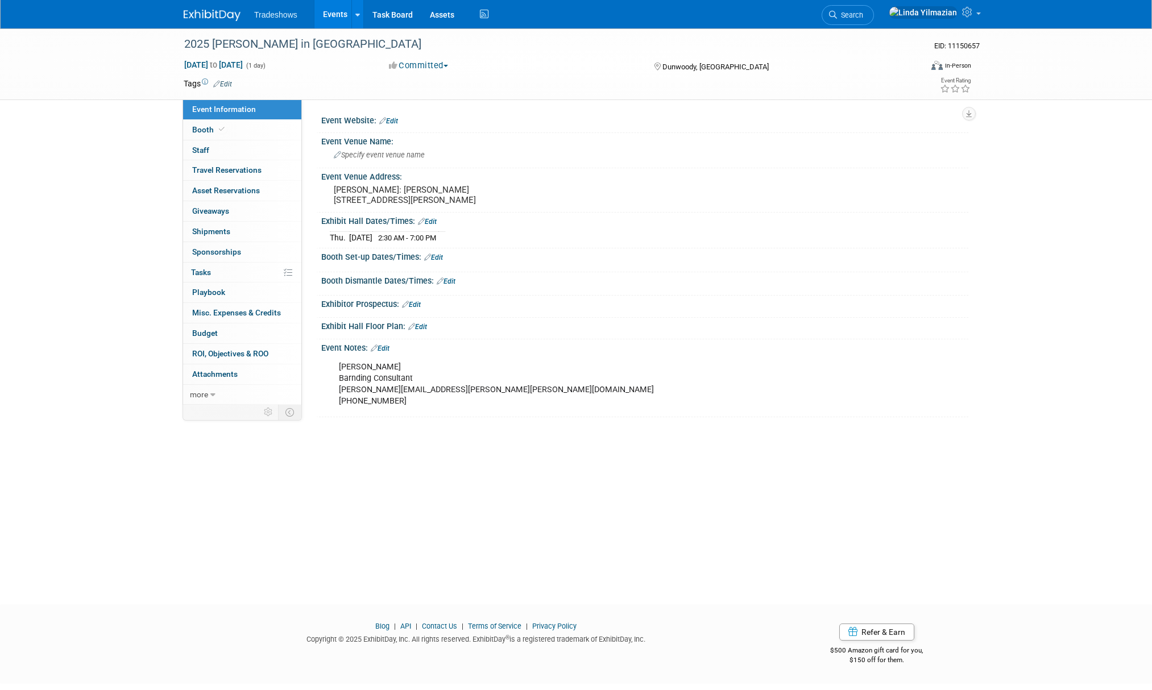
click at [387, 352] on link "Edit" at bounding box center [380, 348] width 19 height 8
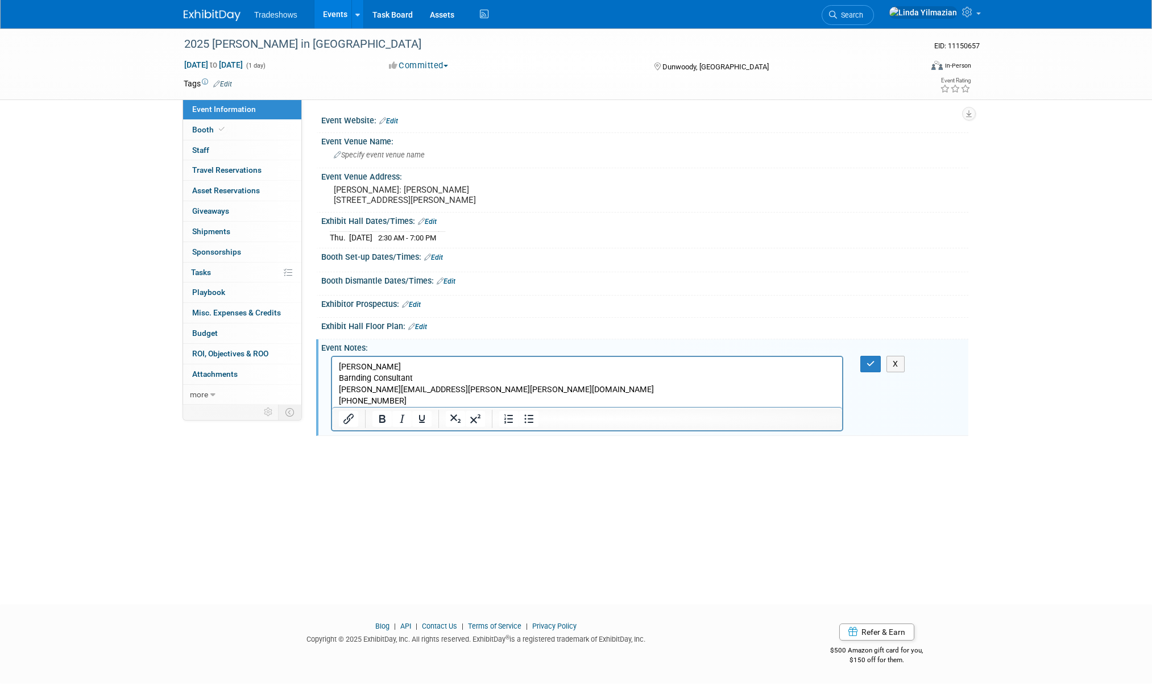
click at [427, 401] on p "[PERSON_NAME] Barnding Consultant [PERSON_NAME][EMAIL_ADDRESS][PERSON_NAME][PER…" at bounding box center [587, 383] width 497 height 45
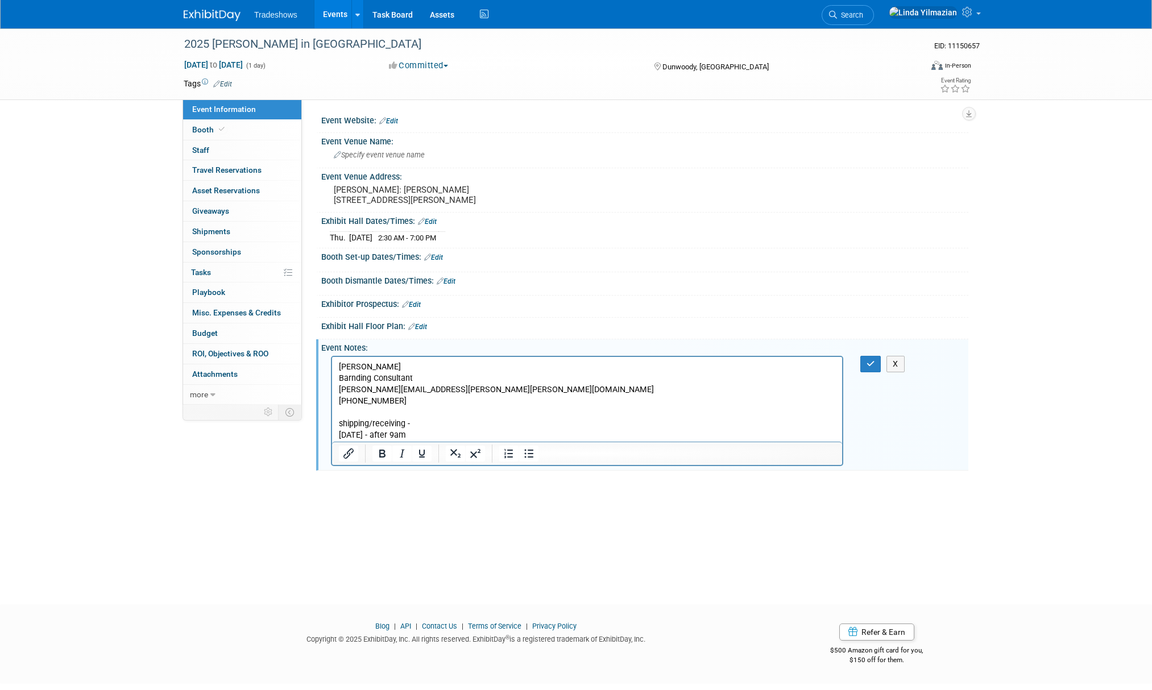
drag, startPoint x: 339, startPoint y: 434, endPoint x: 350, endPoint y: 441, distance: 12.8
click at [338, 434] on body "[PERSON_NAME] Consultant [PERSON_NAME][EMAIL_ADDRESS][PERSON_NAME][PERSON_NAME]…" at bounding box center [587, 401] width 498 height 80
click at [462, 433] on p "pick up after [DATE] - after 9am" at bounding box center [587, 434] width 497 height 11
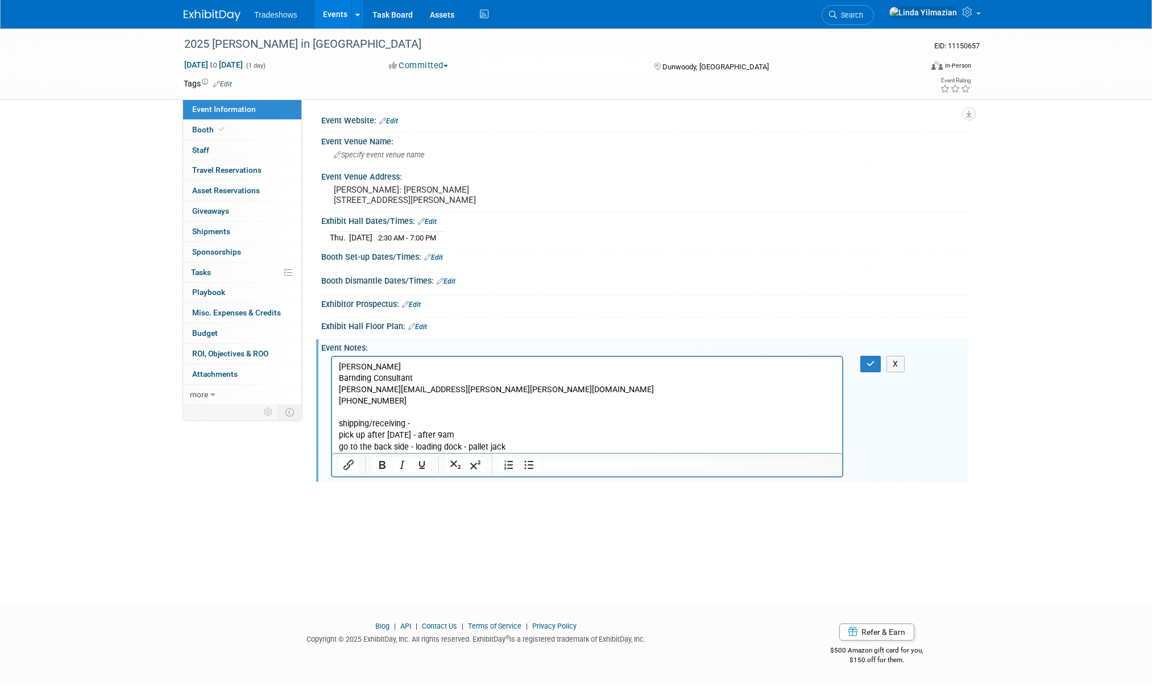
click at [355, 376] on p "[PERSON_NAME] Barnding Consultant [PERSON_NAME][EMAIL_ADDRESS][PERSON_NAME][PER…" at bounding box center [587, 383] width 497 height 45
drag, startPoint x: 390, startPoint y: 401, endPoint x: 326, endPoint y: 401, distance: 64.8
click at [332, 401] on html "[PERSON_NAME] Branding Consultant [PERSON_NAME][EMAIL_ADDRESS][PERSON_NAME][PER…" at bounding box center [587, 404] width 510 height 96
copy p "[PHONE_NUMBER]"
click at [869, 368] on icon "button" at bounding box center [870, 364] width 9 height 8
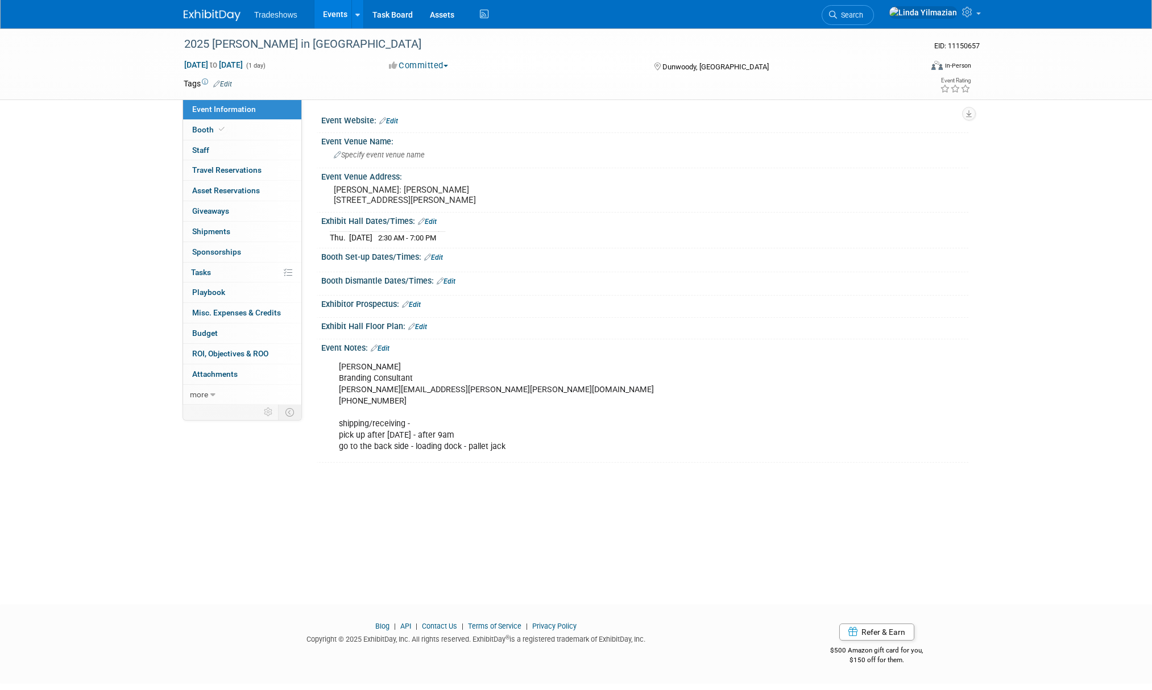
click at [334, 15] on link "Events" at bounding box center [334, 14] width 41 height 28
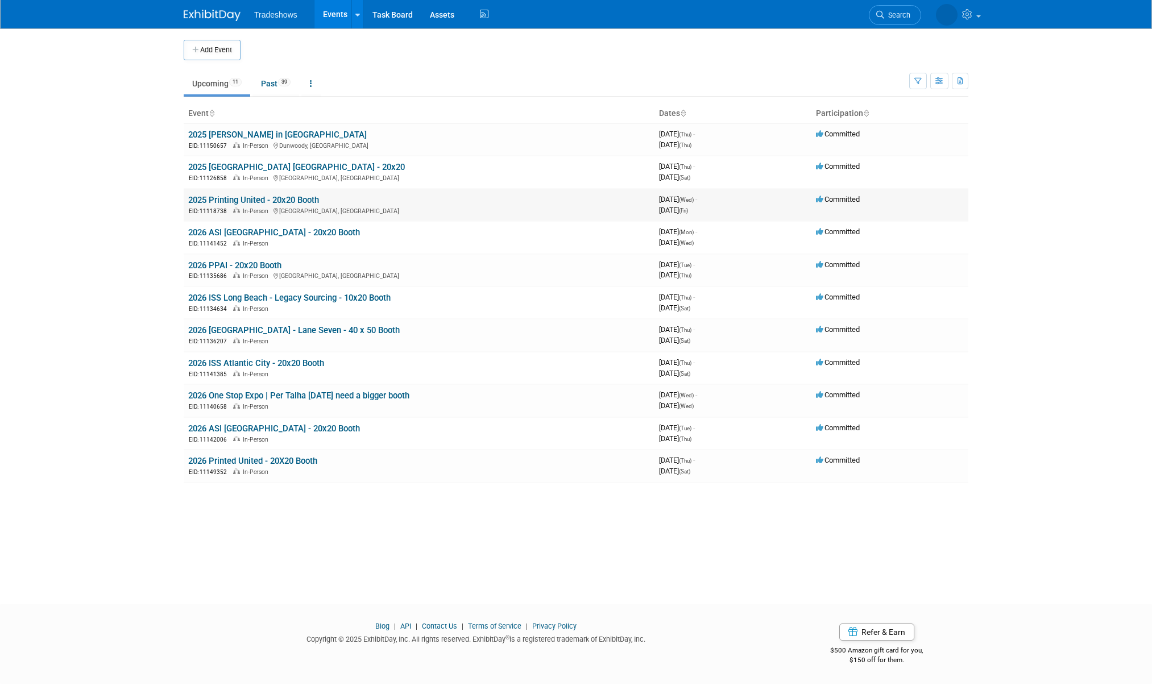
click at [253, 200] on link "2025 Printing United - 20x20 Booth" at bounding box center [253, 200] width 131 height 10
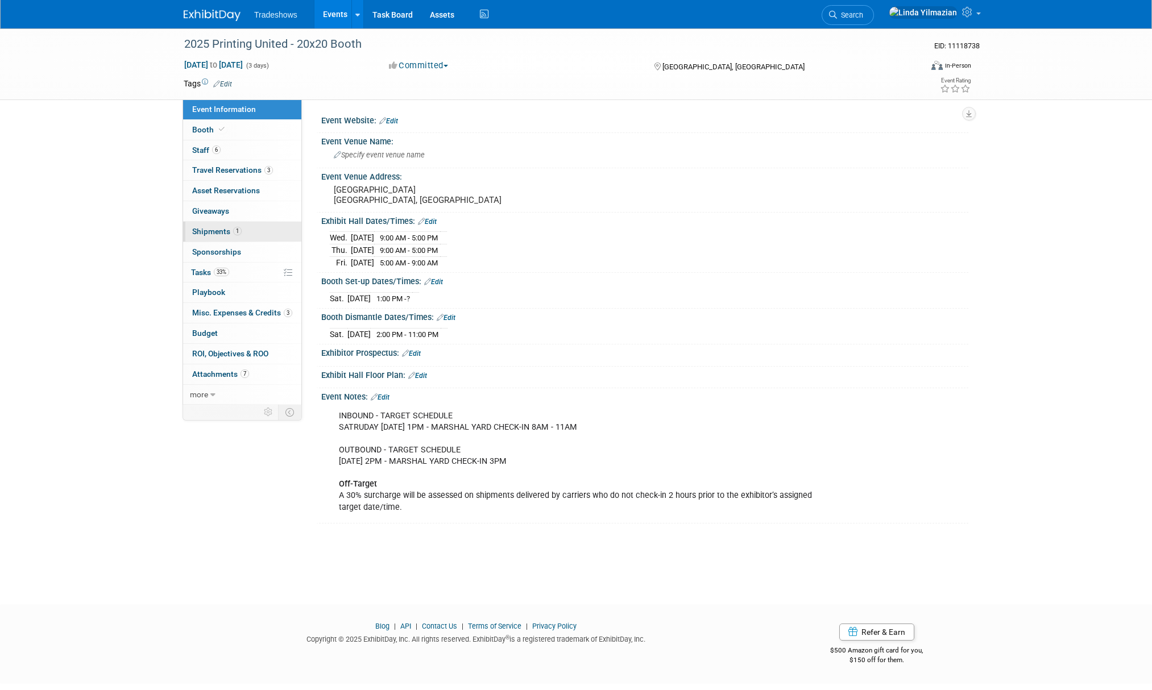
click at [210, 233] on span "Shipments 1" at bounding box center [216, 231] width 49 height 9
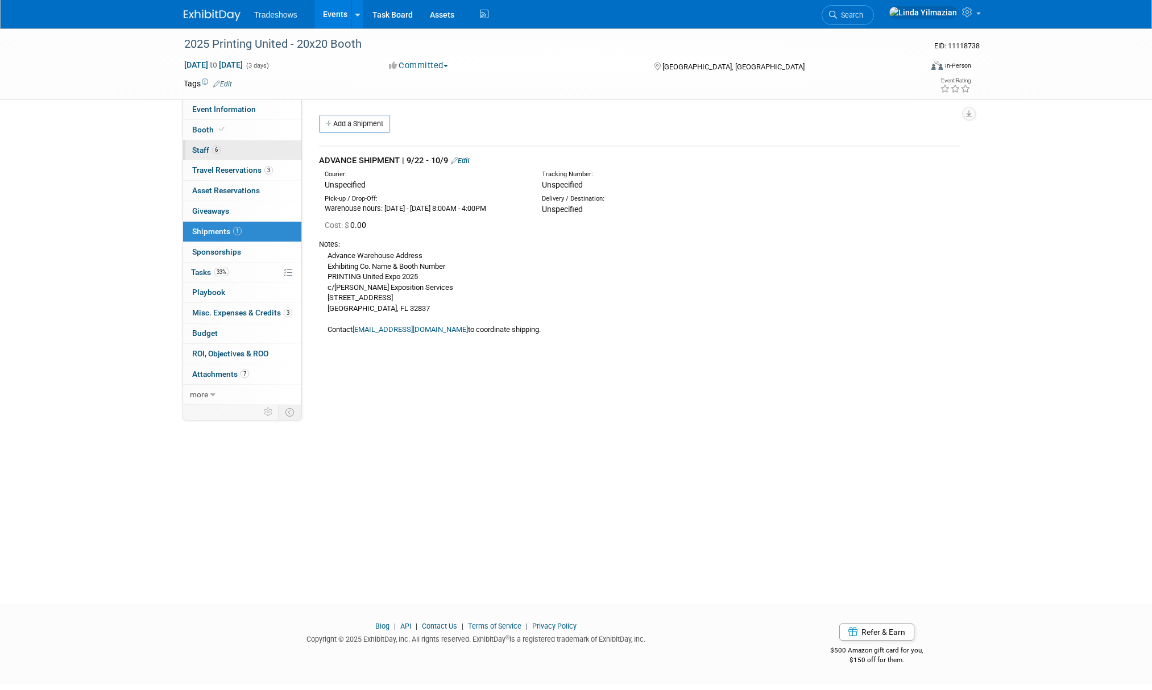
click at [203, 153] on span "Staff 6" at bounding box center [206, 150] width 28 height 9
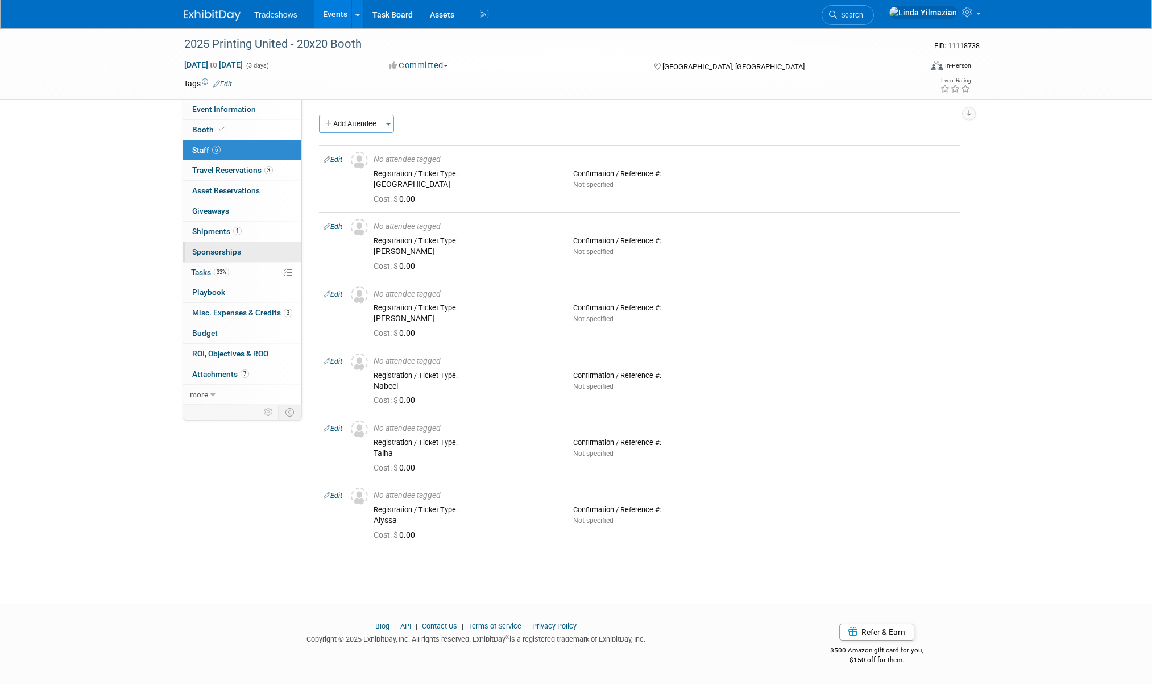
click at [212, 246] on link "0 Sponsorships 0" at bounding box center [242, 252] width 118 height 20
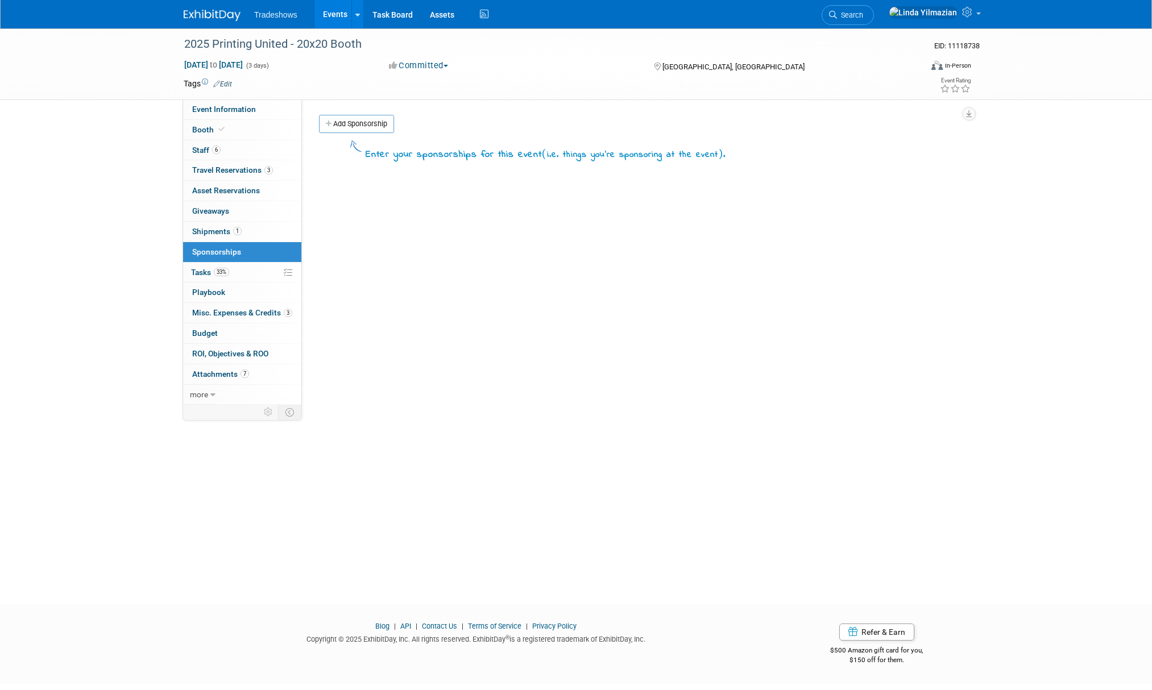
click at [329, 9] on link "Events" at bounding box center [334, 14] width 41 height 28
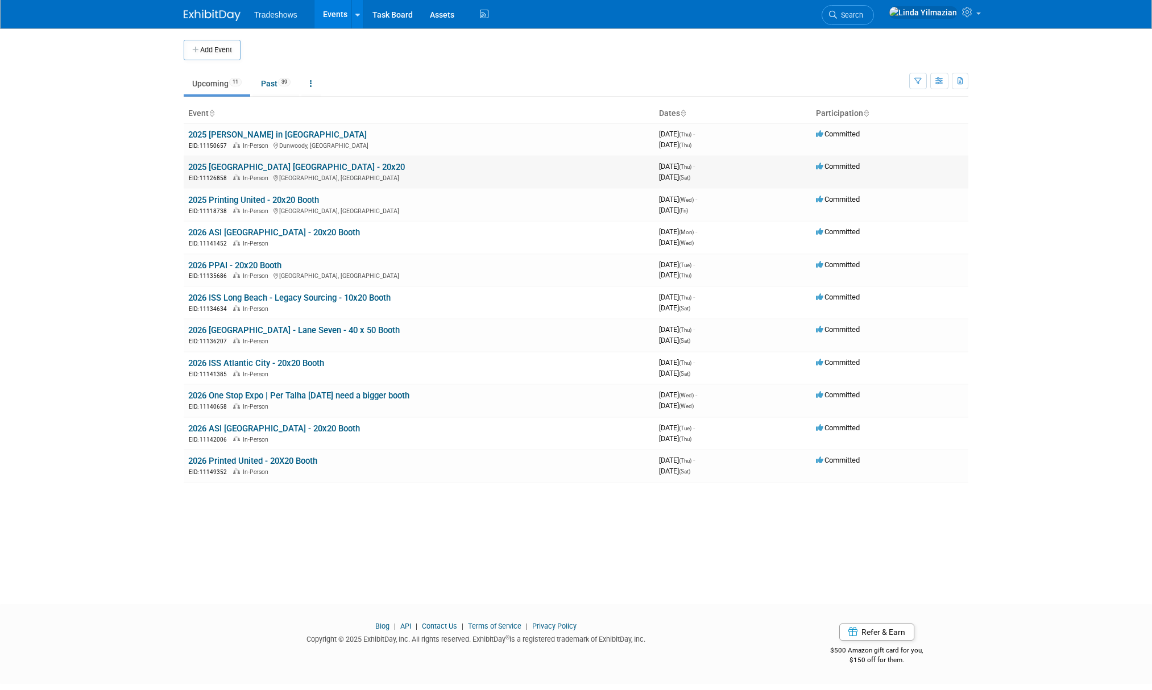
click at [228, 165] on link "2025 [GEOGRAPHIC_DATA] [GEOGRAPHIC_DATA] - 20x20" at bounding box center [296, 167] width 217 height 10
